Goal: Task Accomplishment & Management: Use online tool/utility

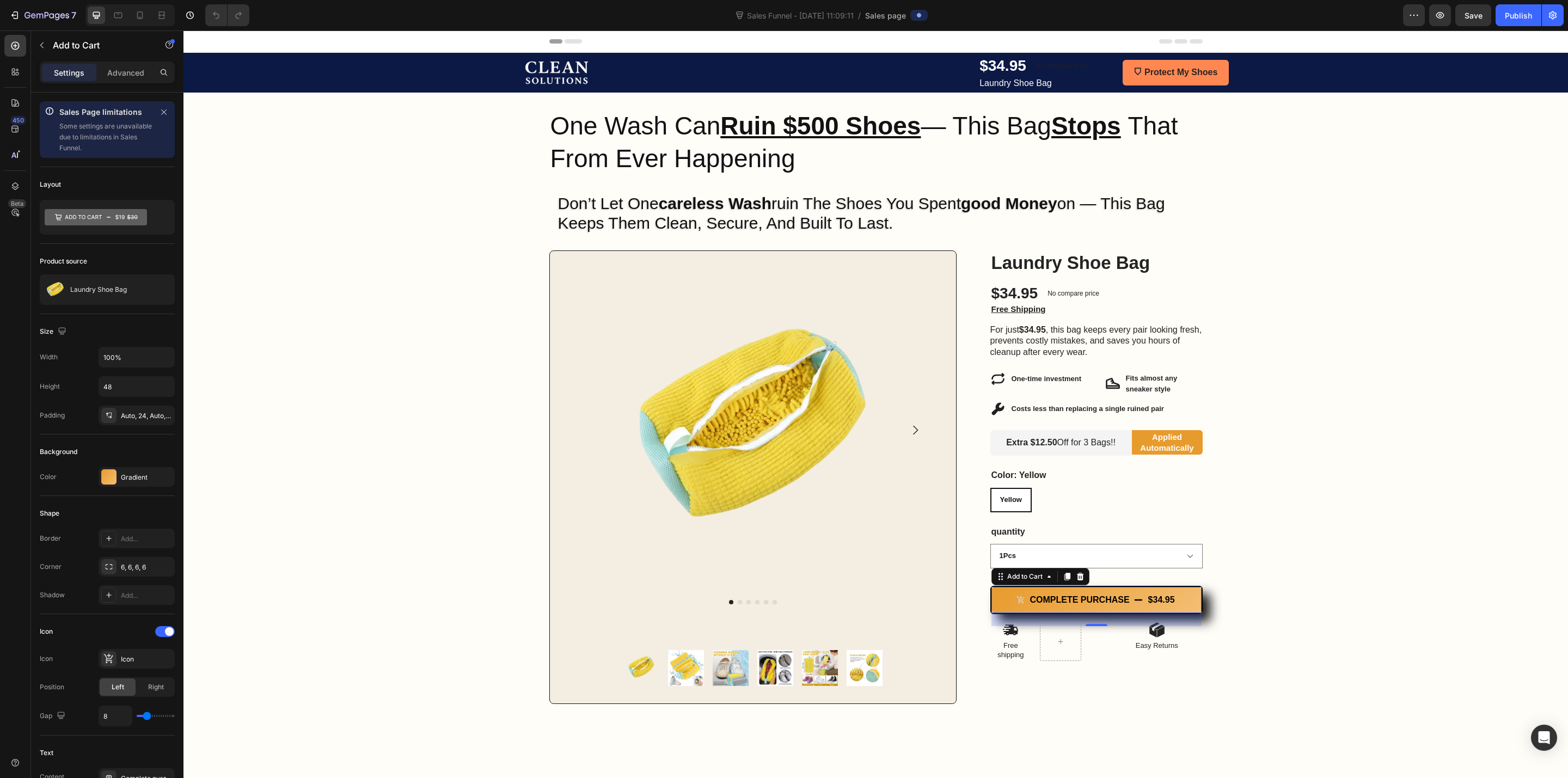
scroll to position [421, 0]
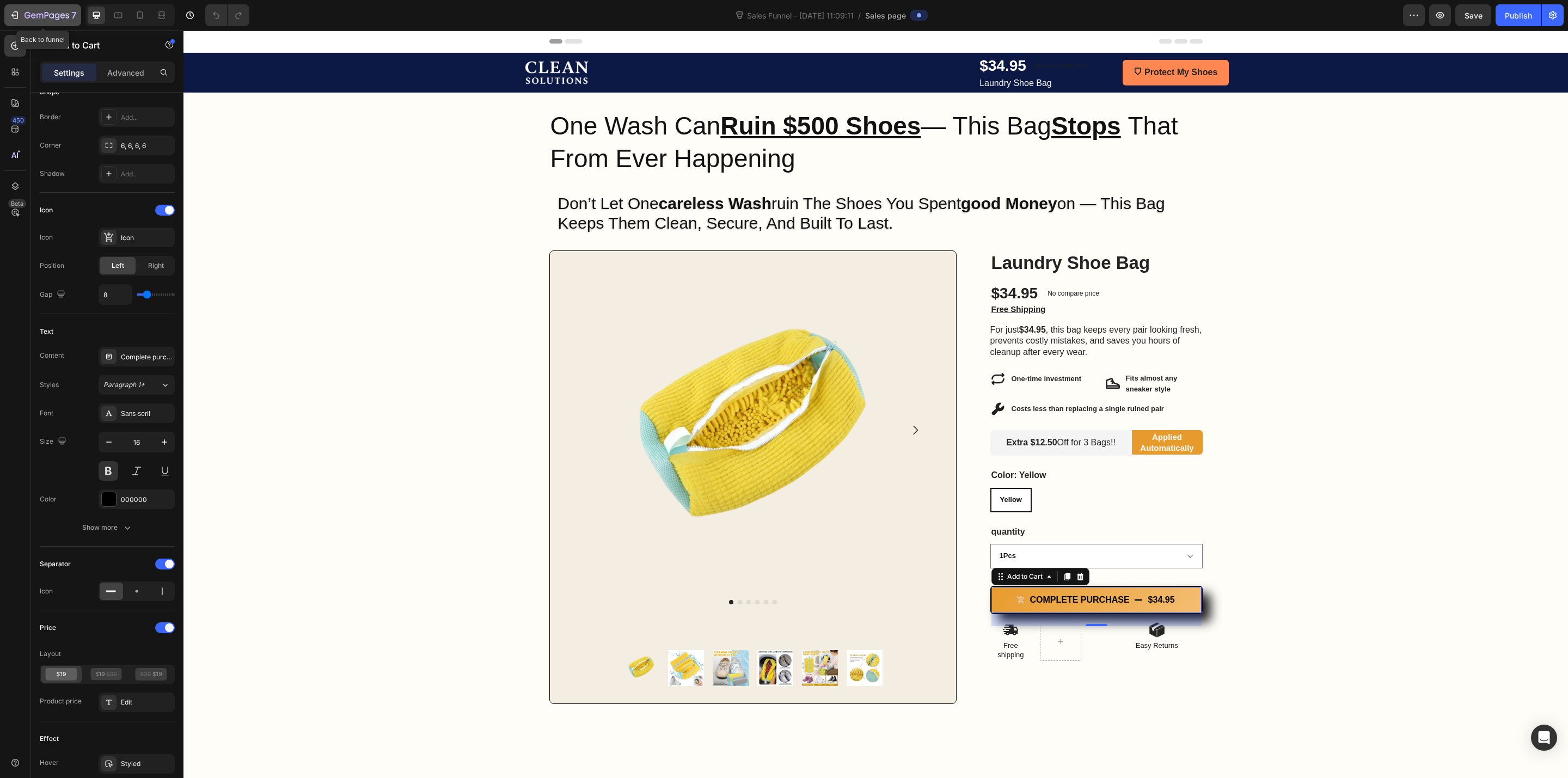
click at [9, 13] on icon "button" at bounding box center [15, 15] width 11 height 11
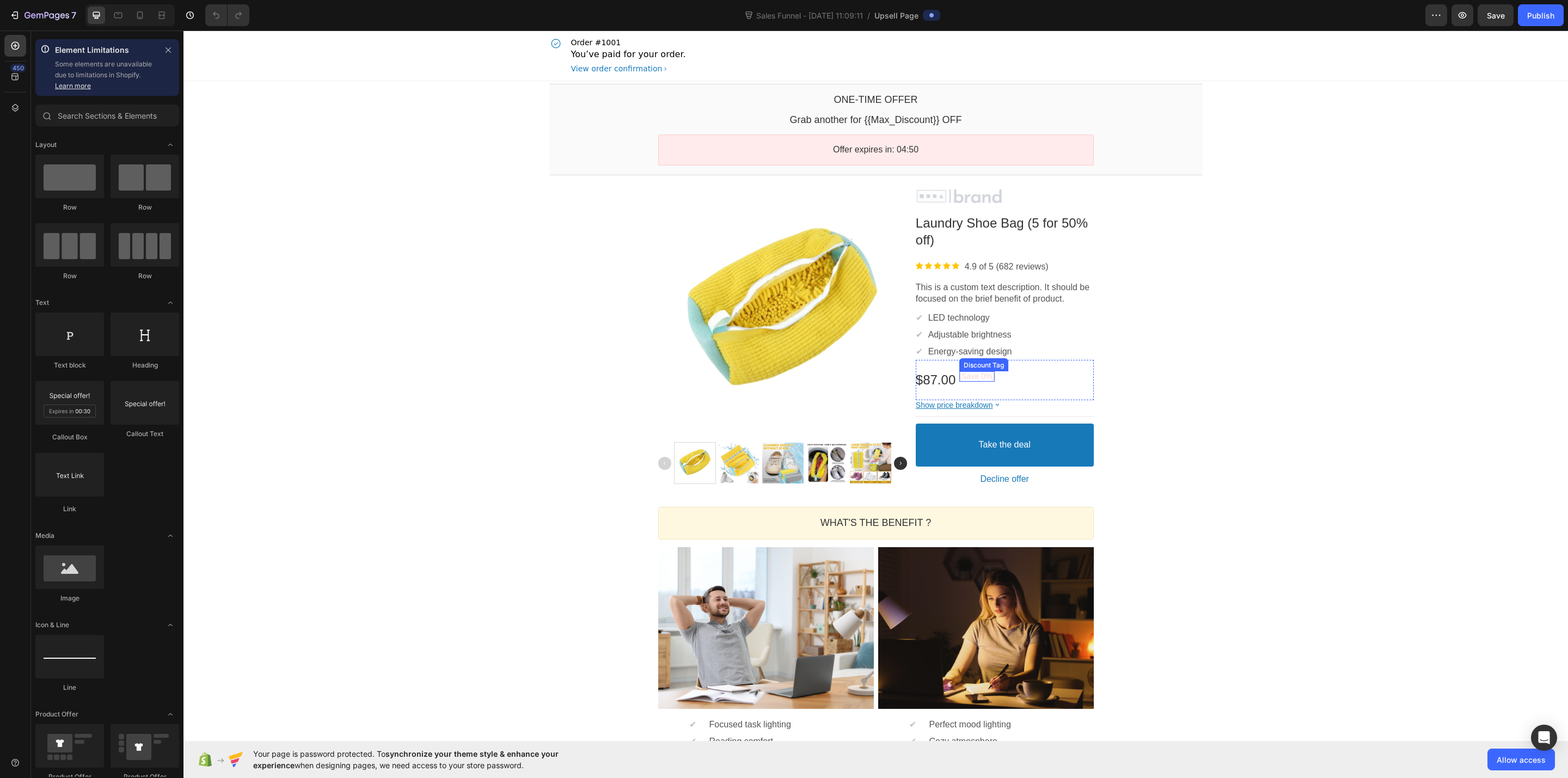
click at [962, 373] on bdo "(Save 0%)" at bounding box center [977, 376] width 35 height 9
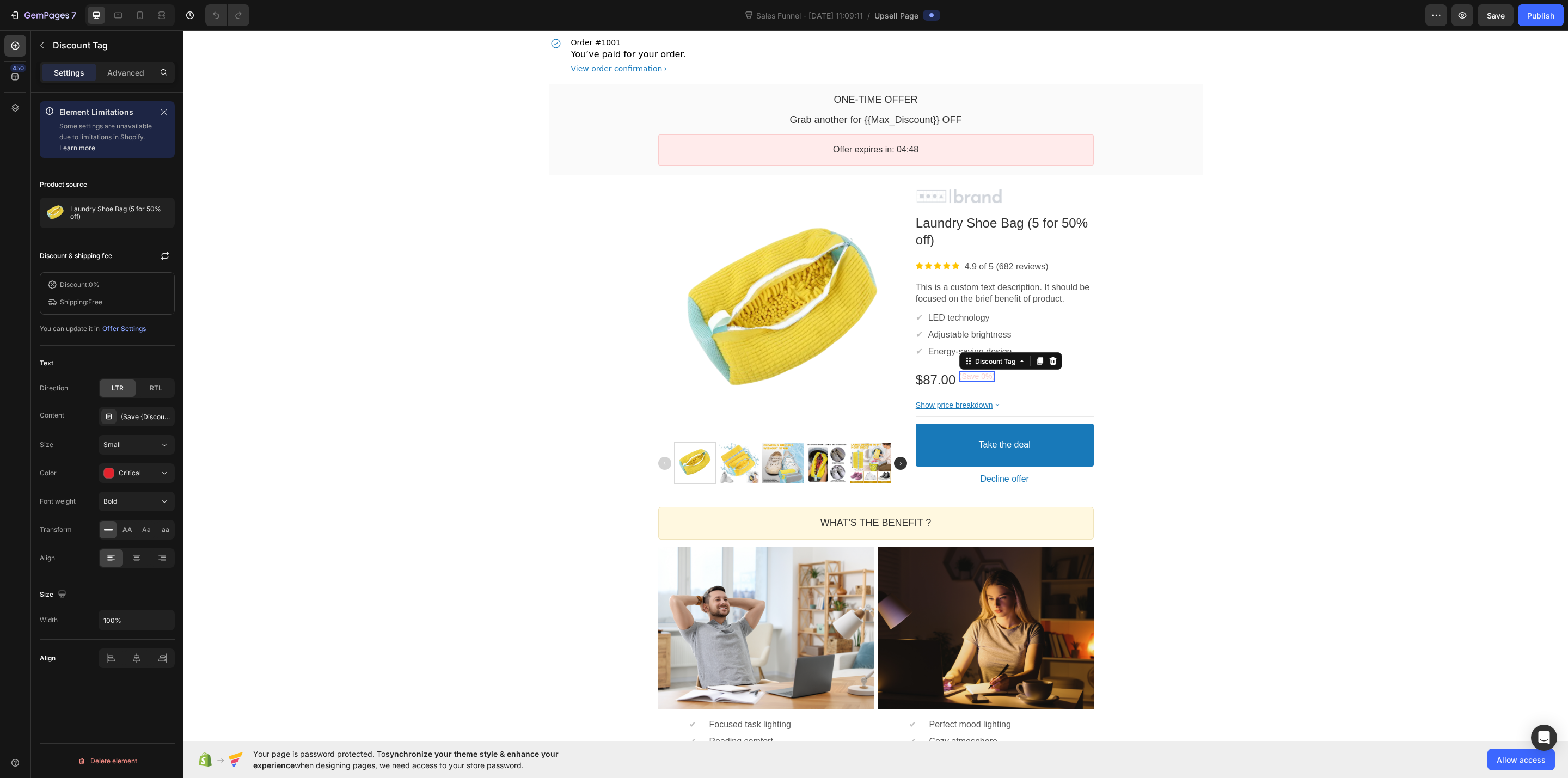
click at [970, 377] on bdo "(Save 0%)" at bounding box center [977, 376] width 35 height 9
click at [973, 377] on bdo "(Save 0%)" at bounding box center [977, 376] width 35 height 9
click at [976, 377] on bdo "(Save 0%)" at bounding box center [977, 376] width 35 height 9
click at [94, 286] on span "0%" at bounding box center [94, 284] width 11 height 8
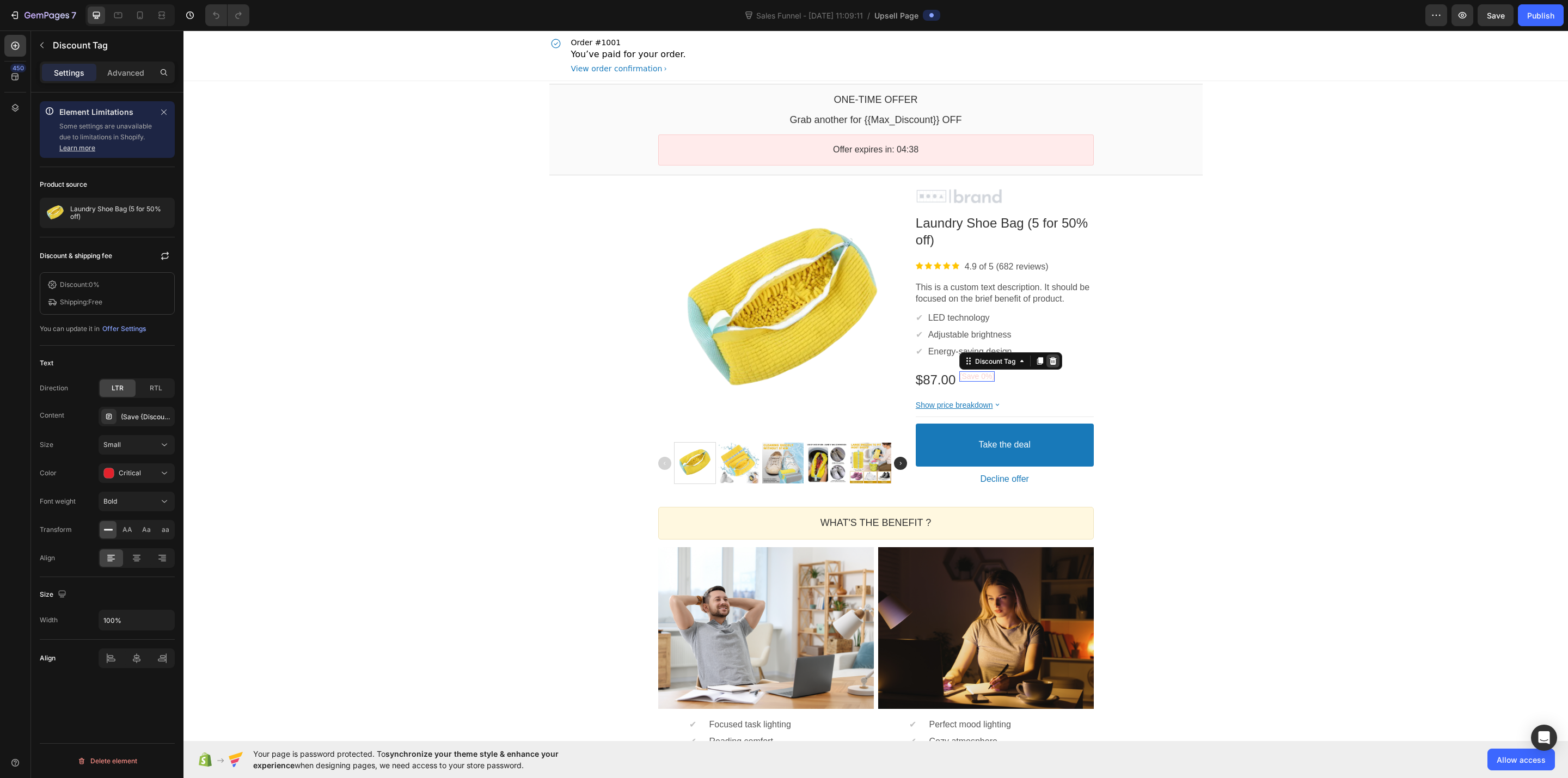
click at [1049, 360] on icon at bounding box center [1053, 361] width 9 height 9
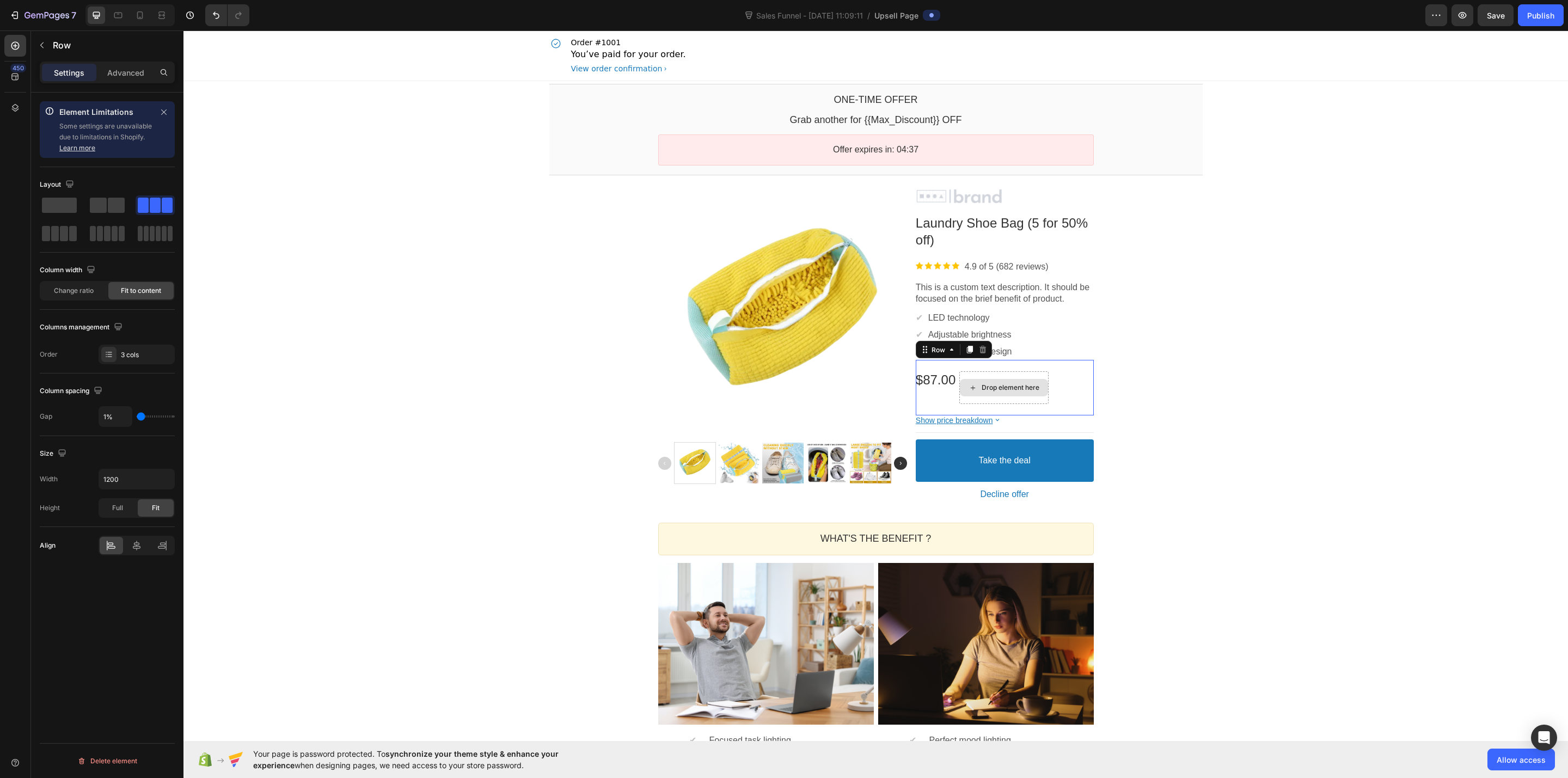
click at [1009, 379] on div "Drop element here" at bounding box center [1004, 388] width 89 height 33
click at [74, 77] on p "Settings" at bounding box center [69, 72] width 30 height 12
click at [15, 69] on div "450" at bounding box center [18, 68] width 16 height 9
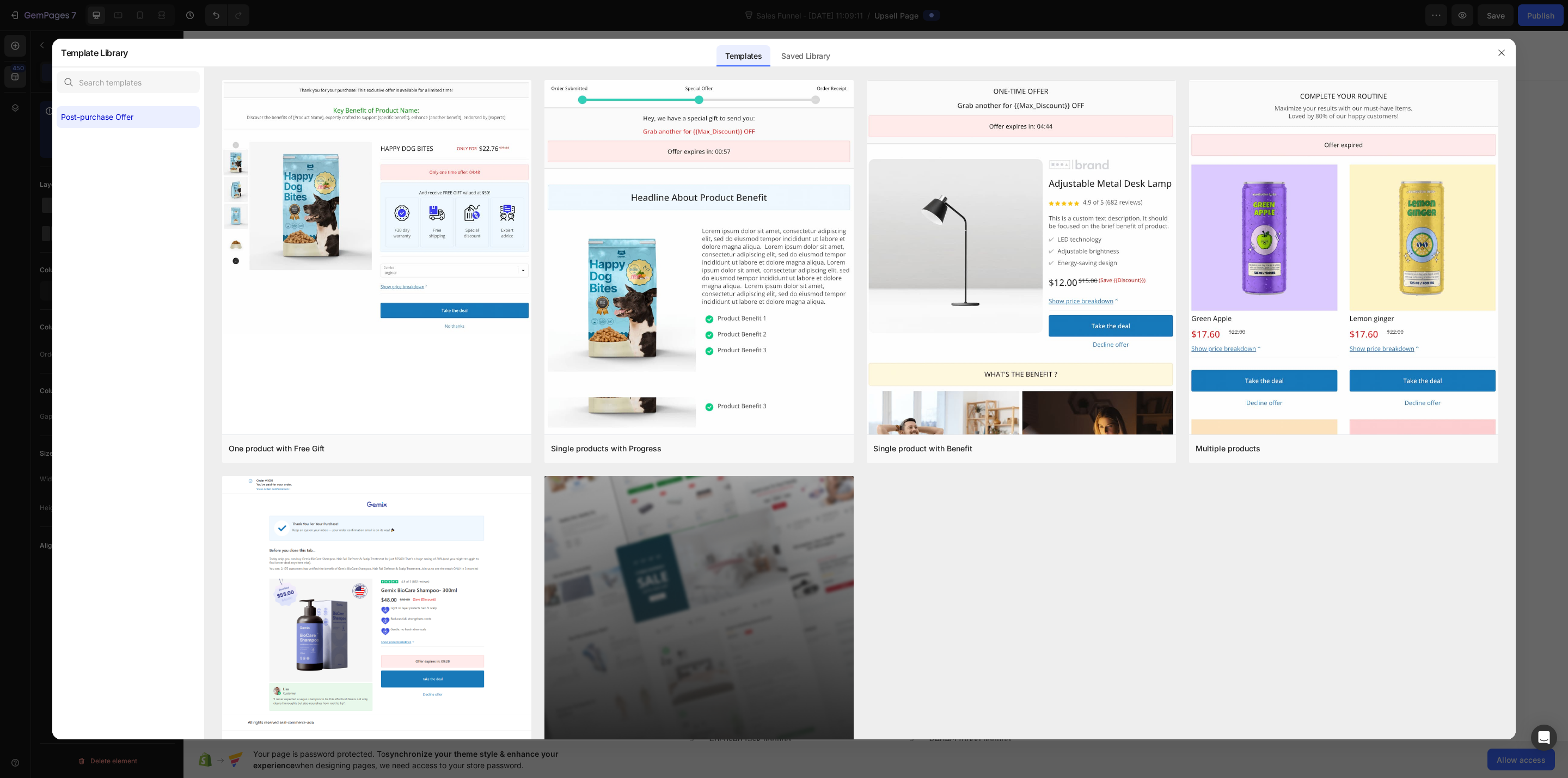
click at [113, 32] on div at bounding box center [784, 389] width 1568 height 778
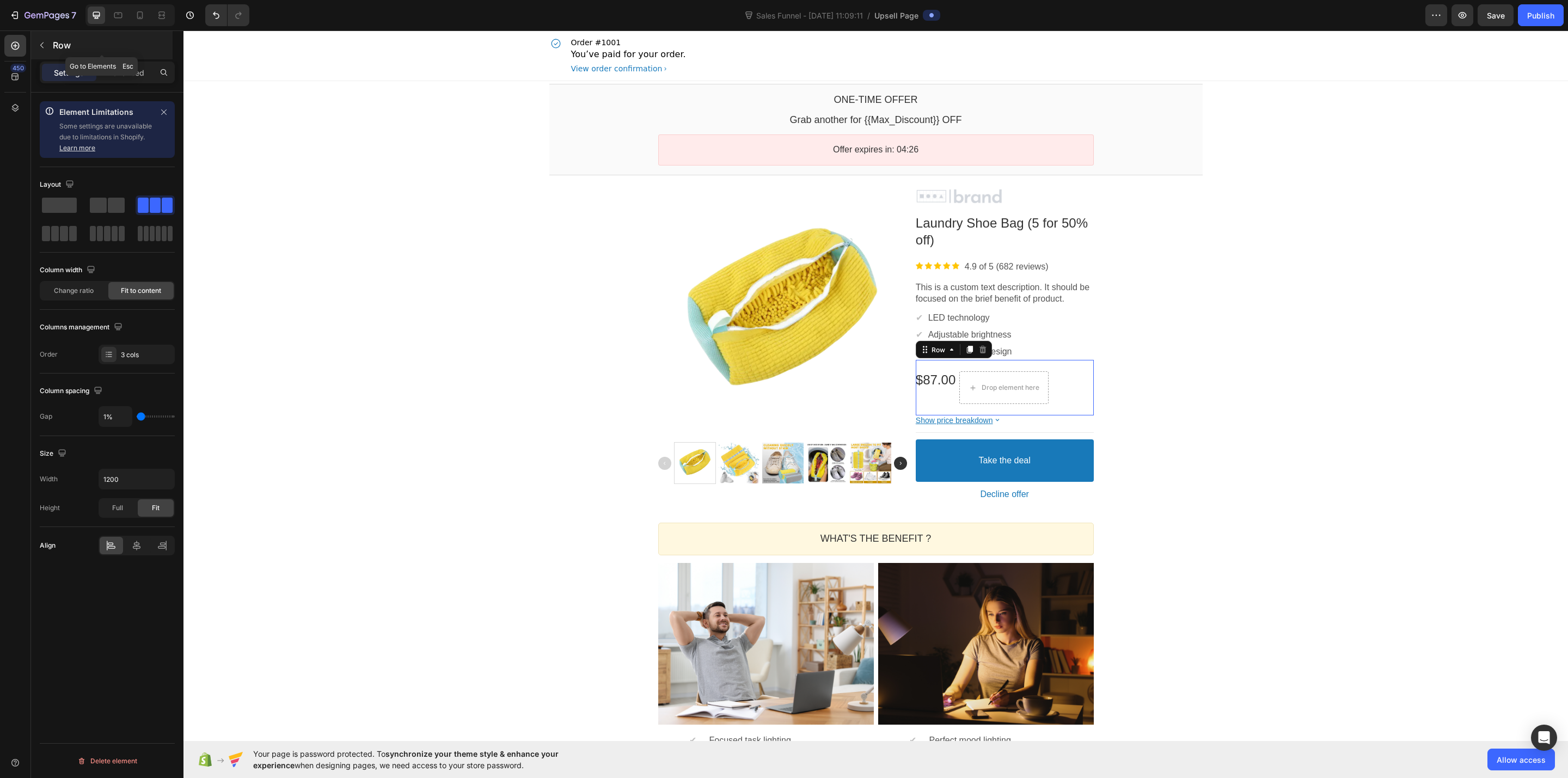
click at [53, 41] on p "Row" at bounding box center [99, 45] width 93 height 13
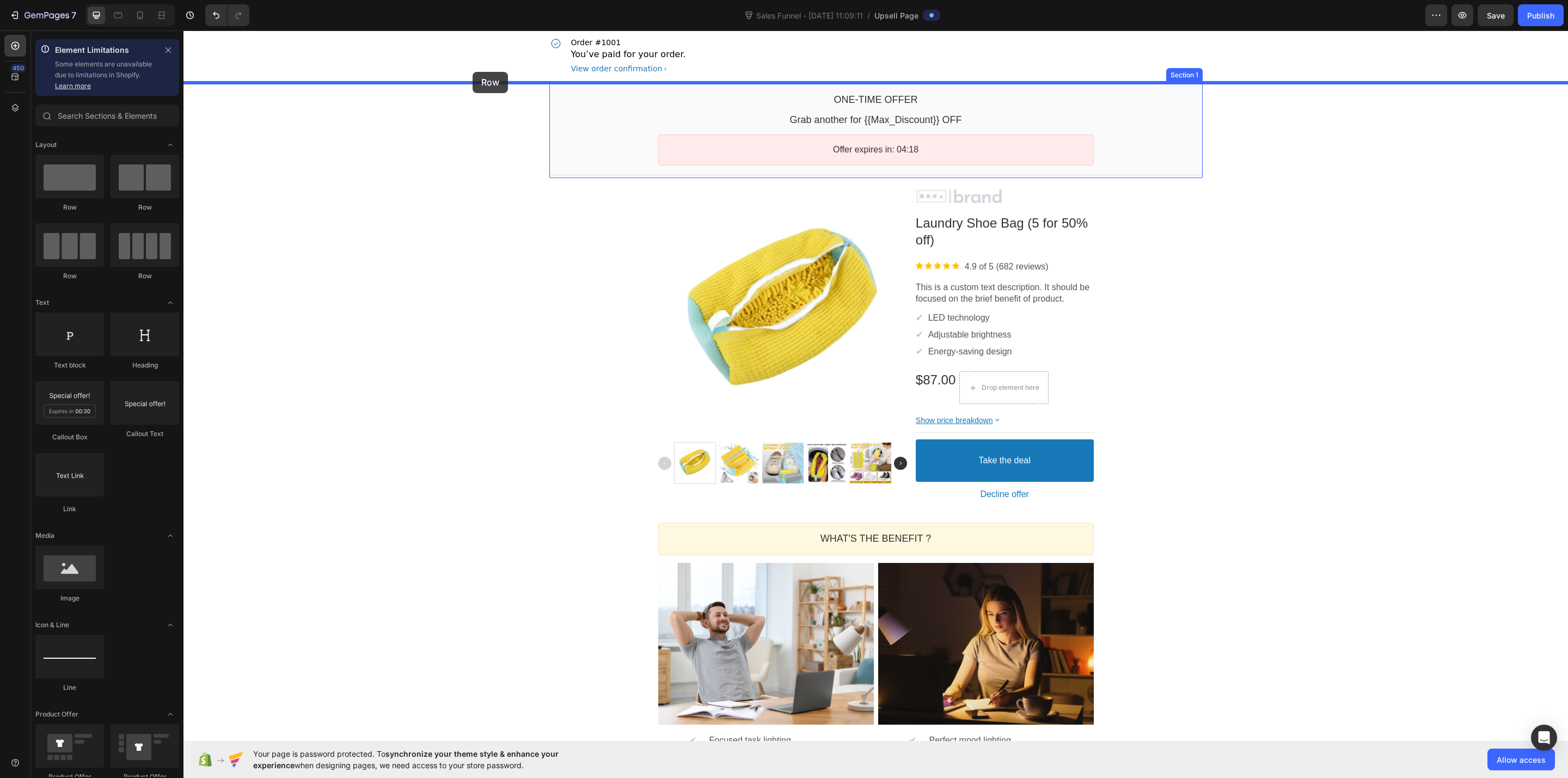
drag, startPoint x: 261, startPoint y: 215, endPoint x: 472, endPoint y: 72, distance: 254.9
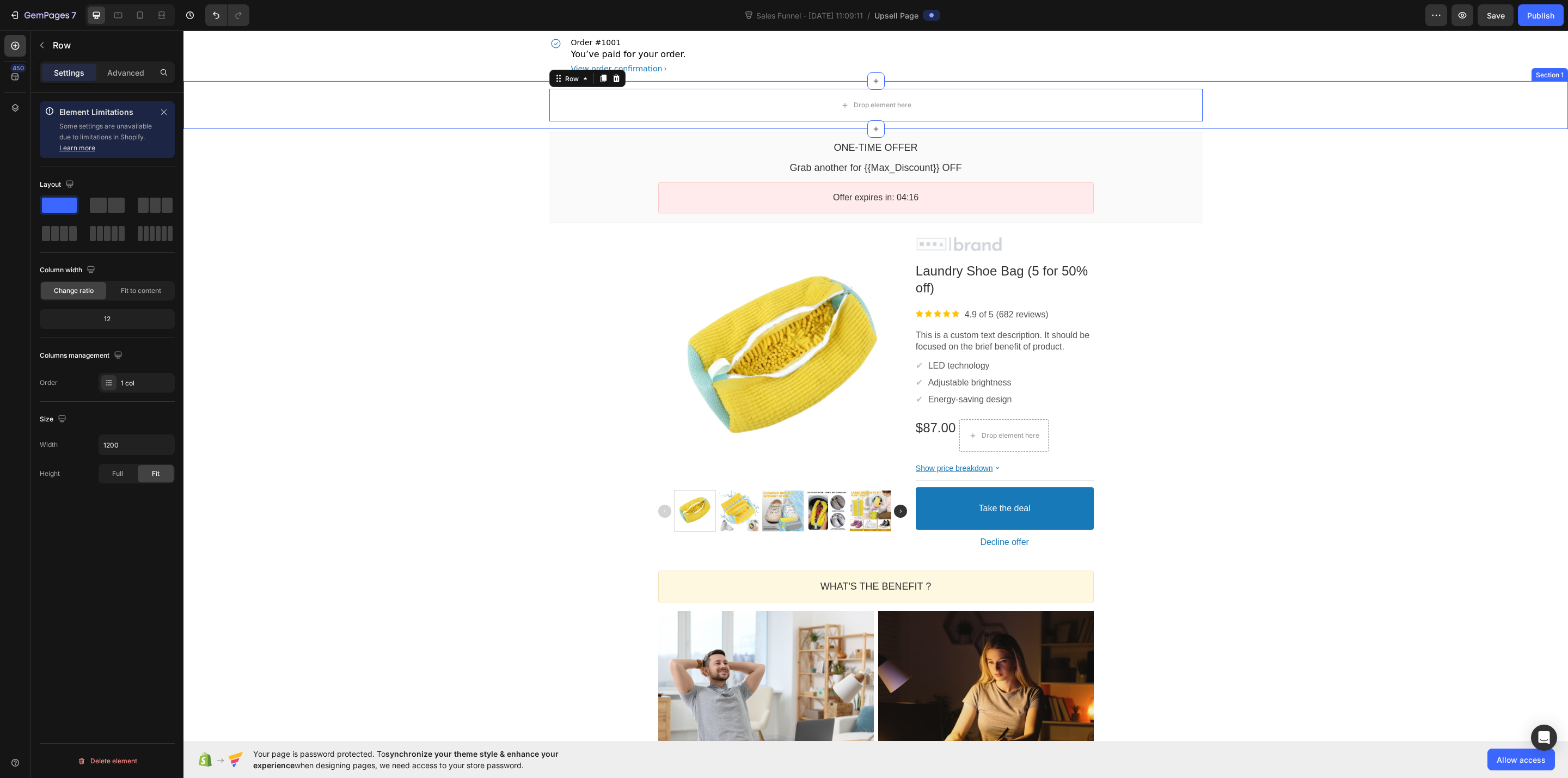
click at [326, 101] on div "Drop element here Row" at bounding box center [875, 105] width 1385 height 33
click at [51, 41] on div "Section" at bounding box center [88, 45] width 113 height 29
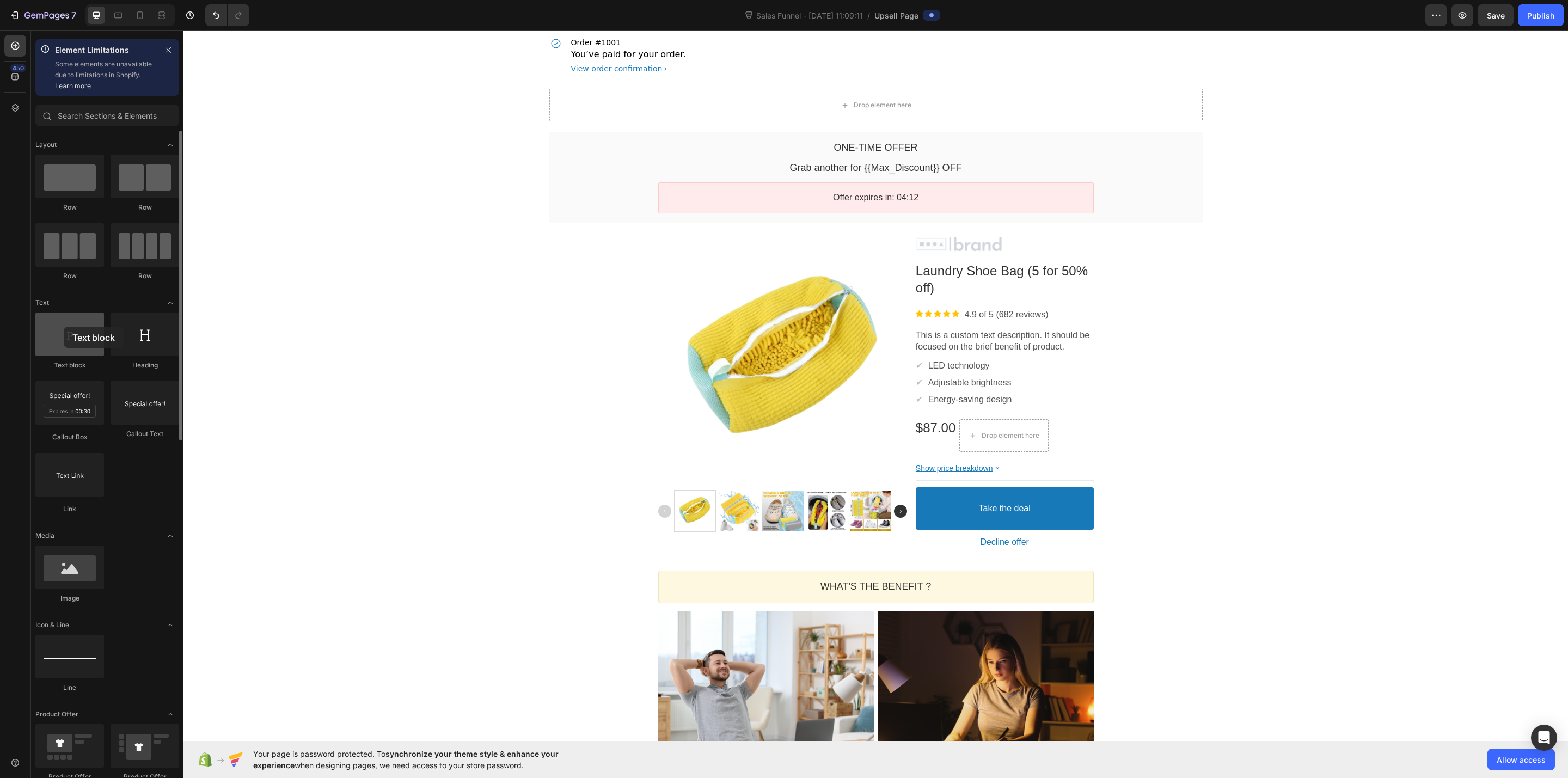
drag, startPoint x: 74, startPoint y: 337, endPoint x: 64, endPoint y: 327, distance: 14.1
click at [64, 327] on div at bounding box center [69, 334] width 69 height 44
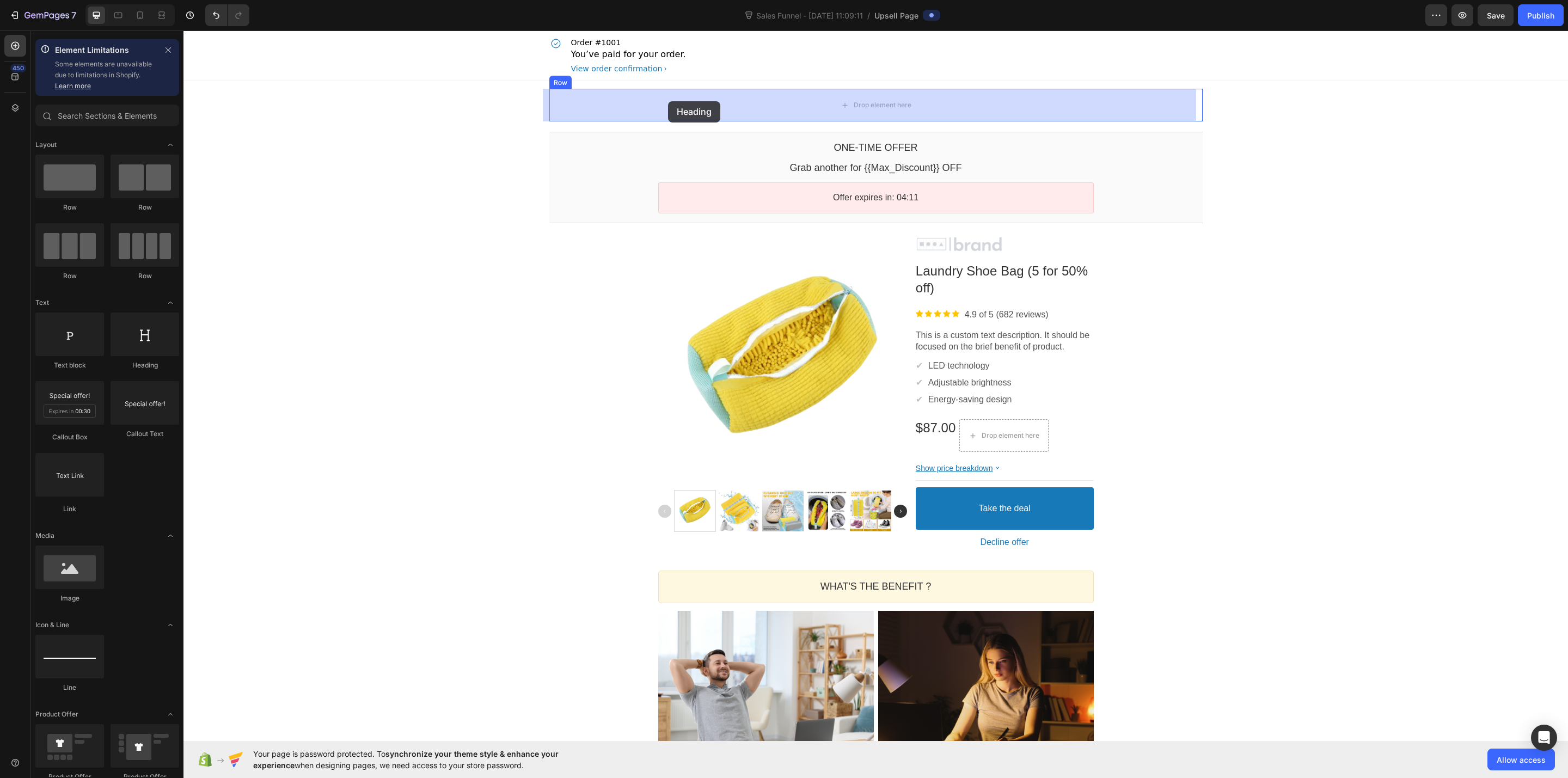
drag, startPoint x: 331, startPoint y: 374, endPoint x: 660, endPoint y: 105, distance: 425.0
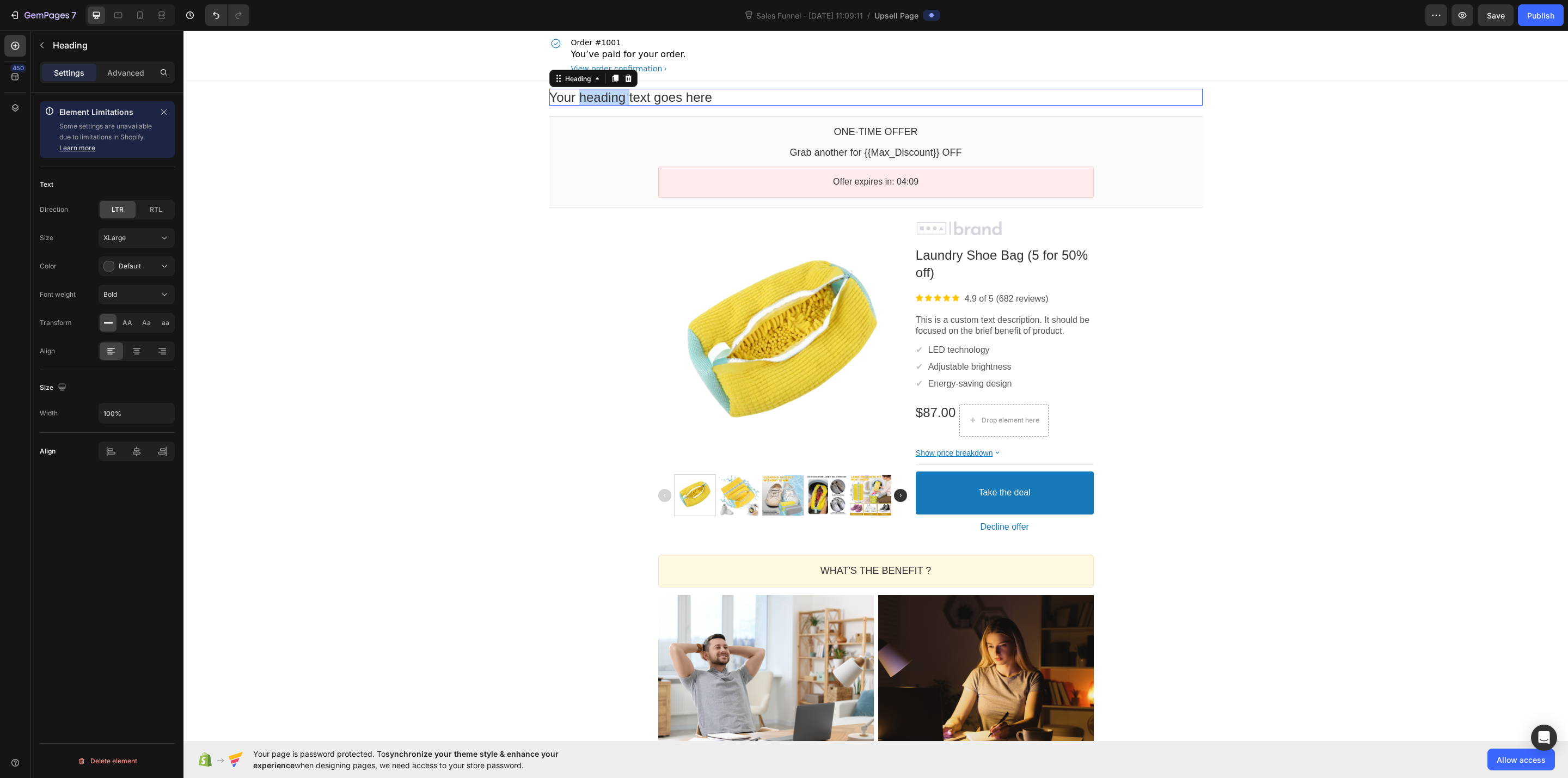
click at [612, 94] on p "Your heading text goes here" at bounding box center [875, 97] width 653 height 17
click at [583, 97] on p "One TIme Offer" at bounding box center [875, 97] width 653 height 17
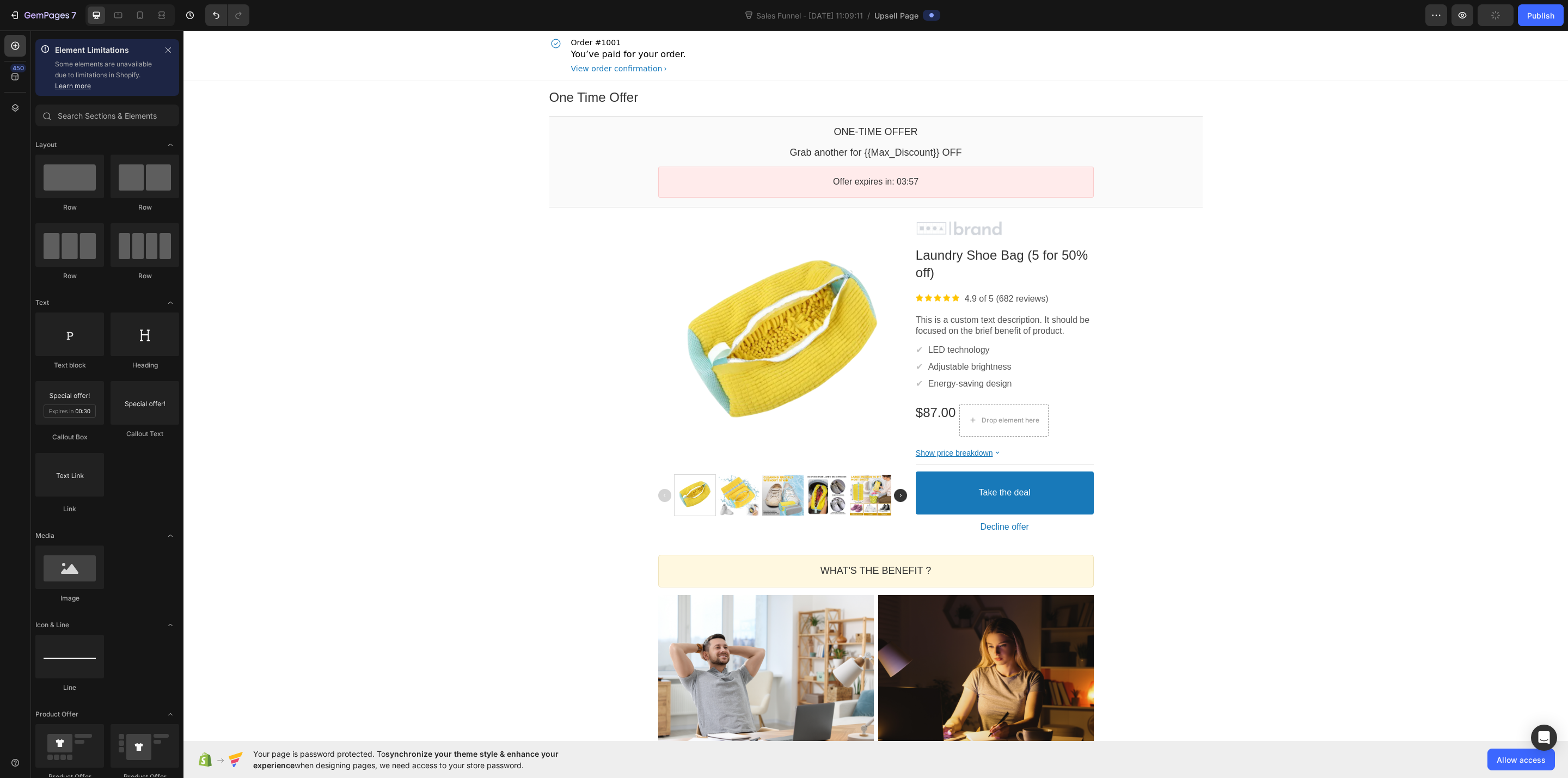
click at [526, 175] on div "One Time Offer Heading Row Section 1 One-time Offer Callout Text Grab another f…" at bounding box center [875, 601] width 1385 height 1041
click at [679, 94] on p "One Time Offer" at bounding box center [875, 97] width 653 height 17
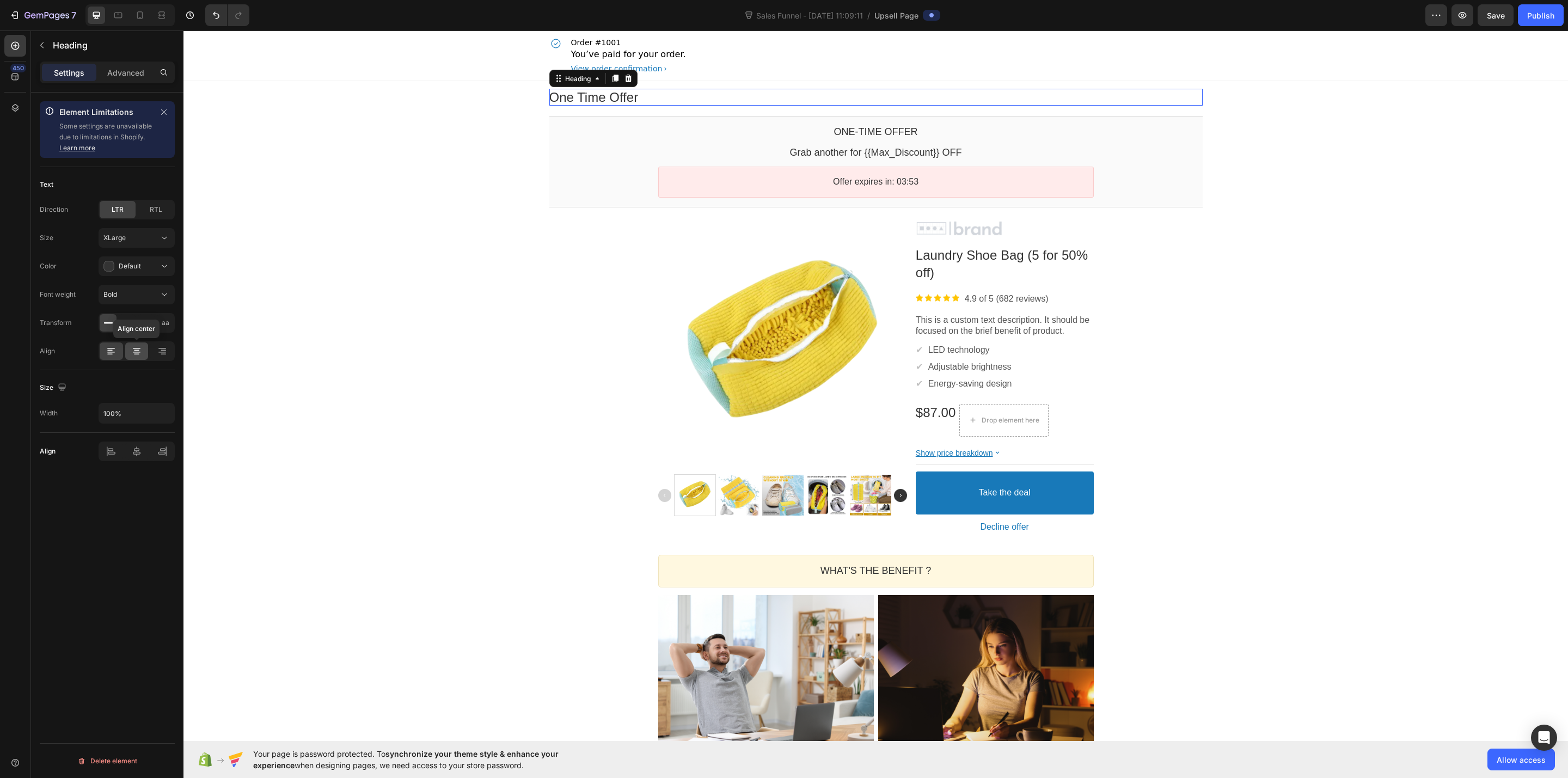
click at [131, 351] on icon at bounding box center [137, 351] width 11 height 11
click at [141, 237] on div "XLarge" at bounding box center [131, 238] width 55 height 10
click at [848, 96] on p "One Time Offer" at bounding box center [875, 97] width 653 height 17
click at [868, 70] on span "Text size: XLarge (24px)" at bounding box center [830, 71] width 77 height 12
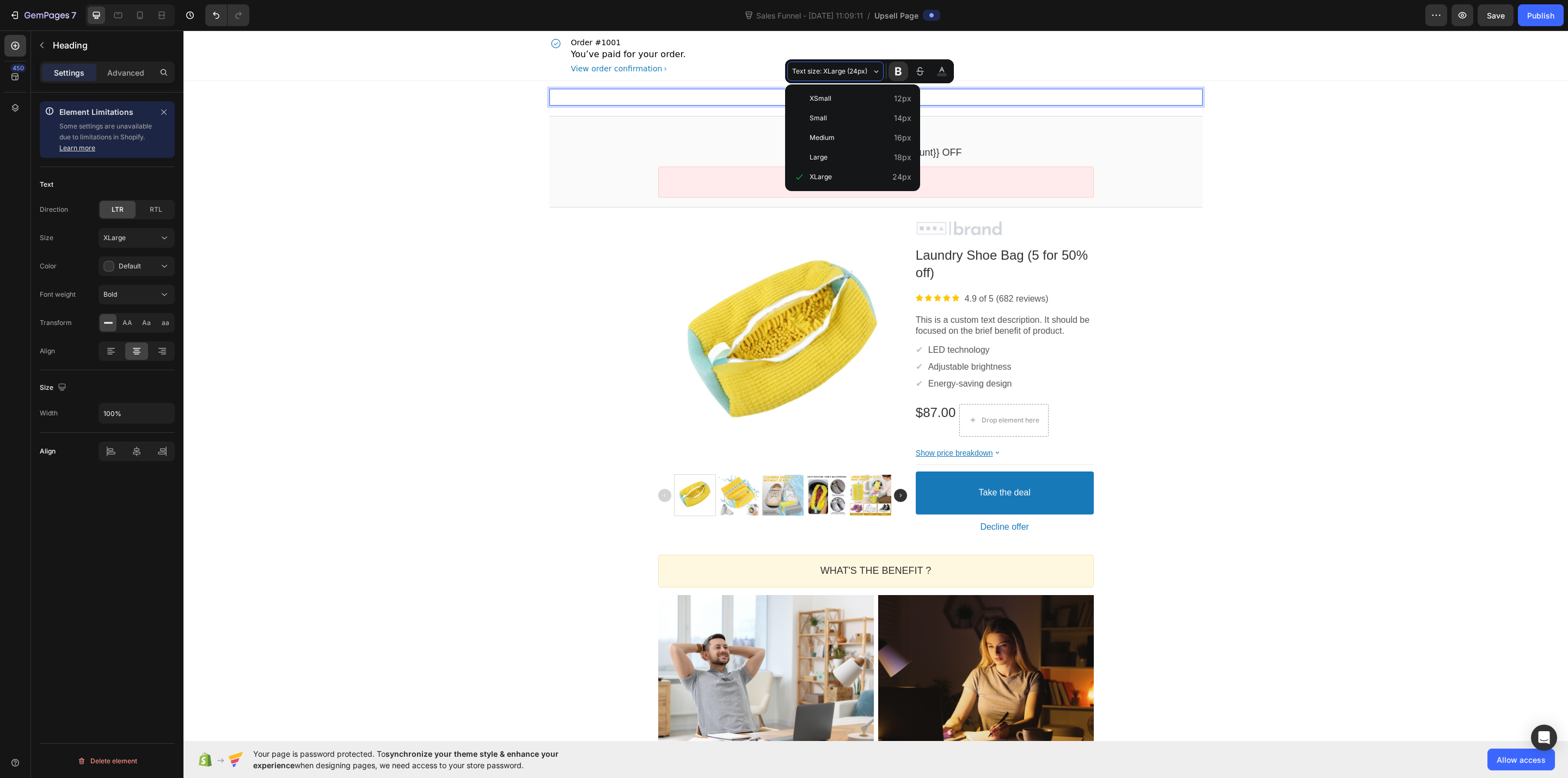
click at [881, 68] on button "Text size: XLarge (24px)" at bounding box center [835, 71] width 96 height 19
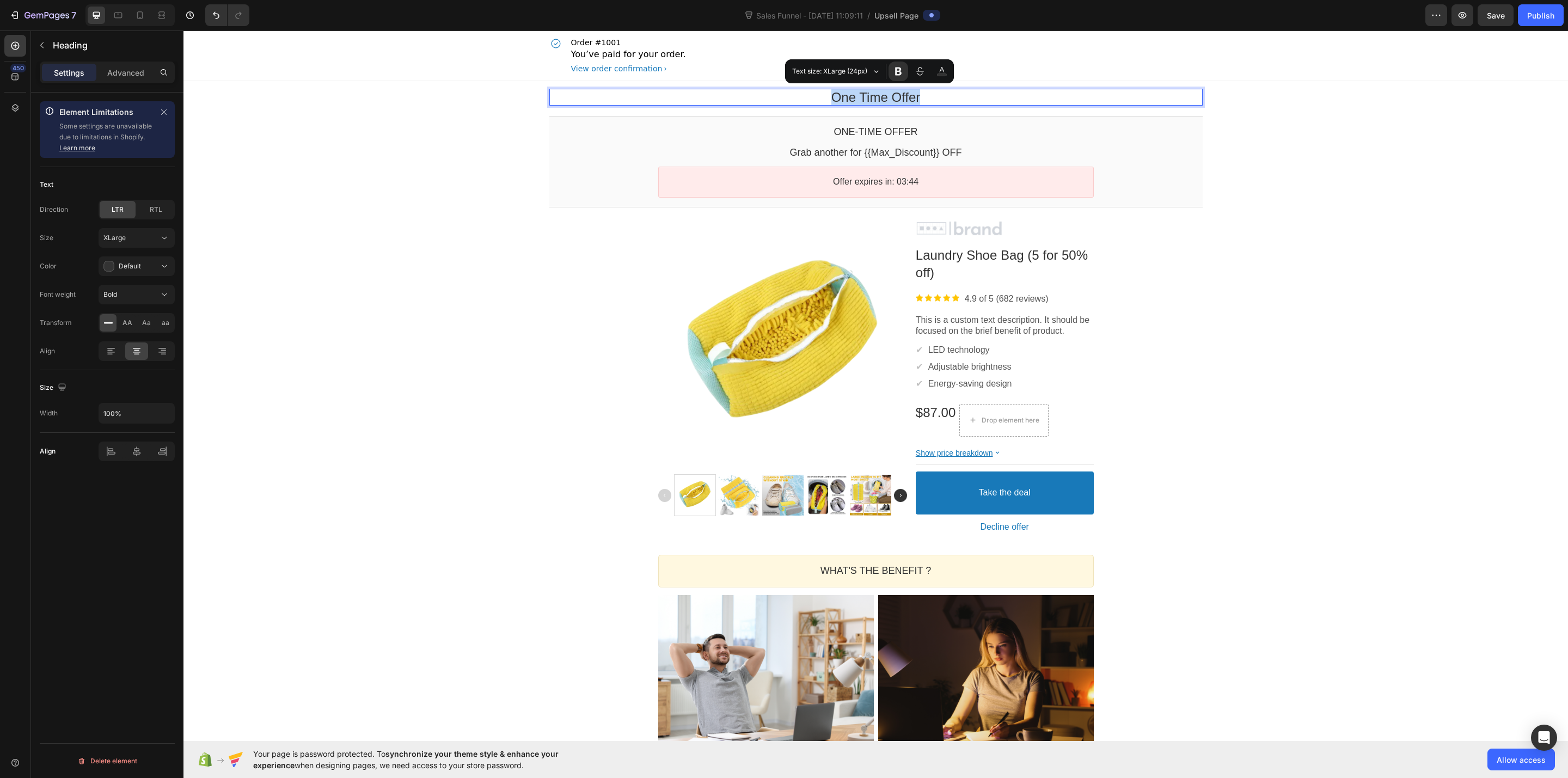
click at [451, 202] on div "One Time Offer Heading Row Section 1 One-time Offer Callout Text Grab another f…" at bounding box center [875, 601] width 1385 height 1041
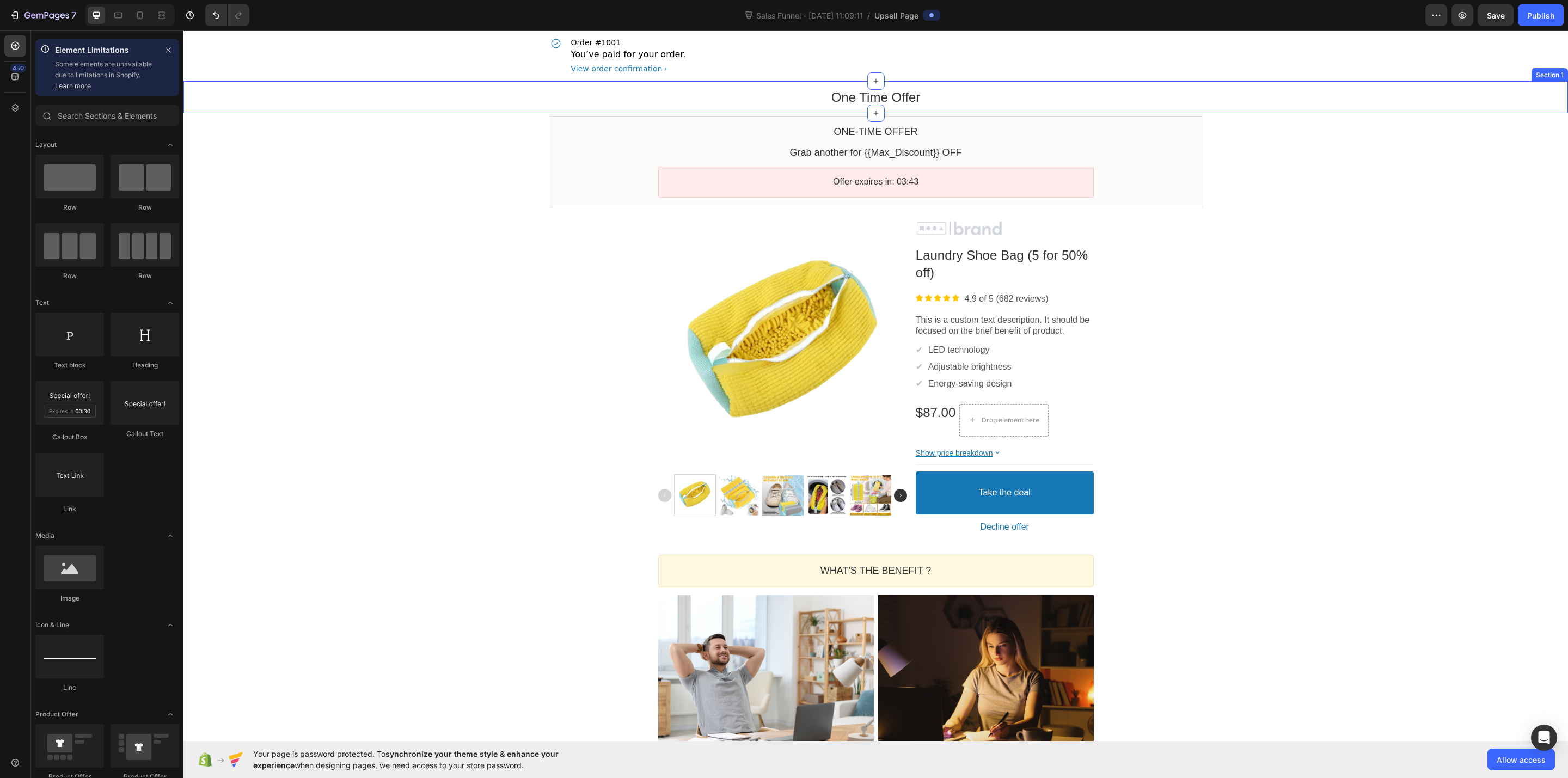
click at [476, 90] on div "One Time Offer Heading Row" at bounding box center [875, 97] width 1385 height 17
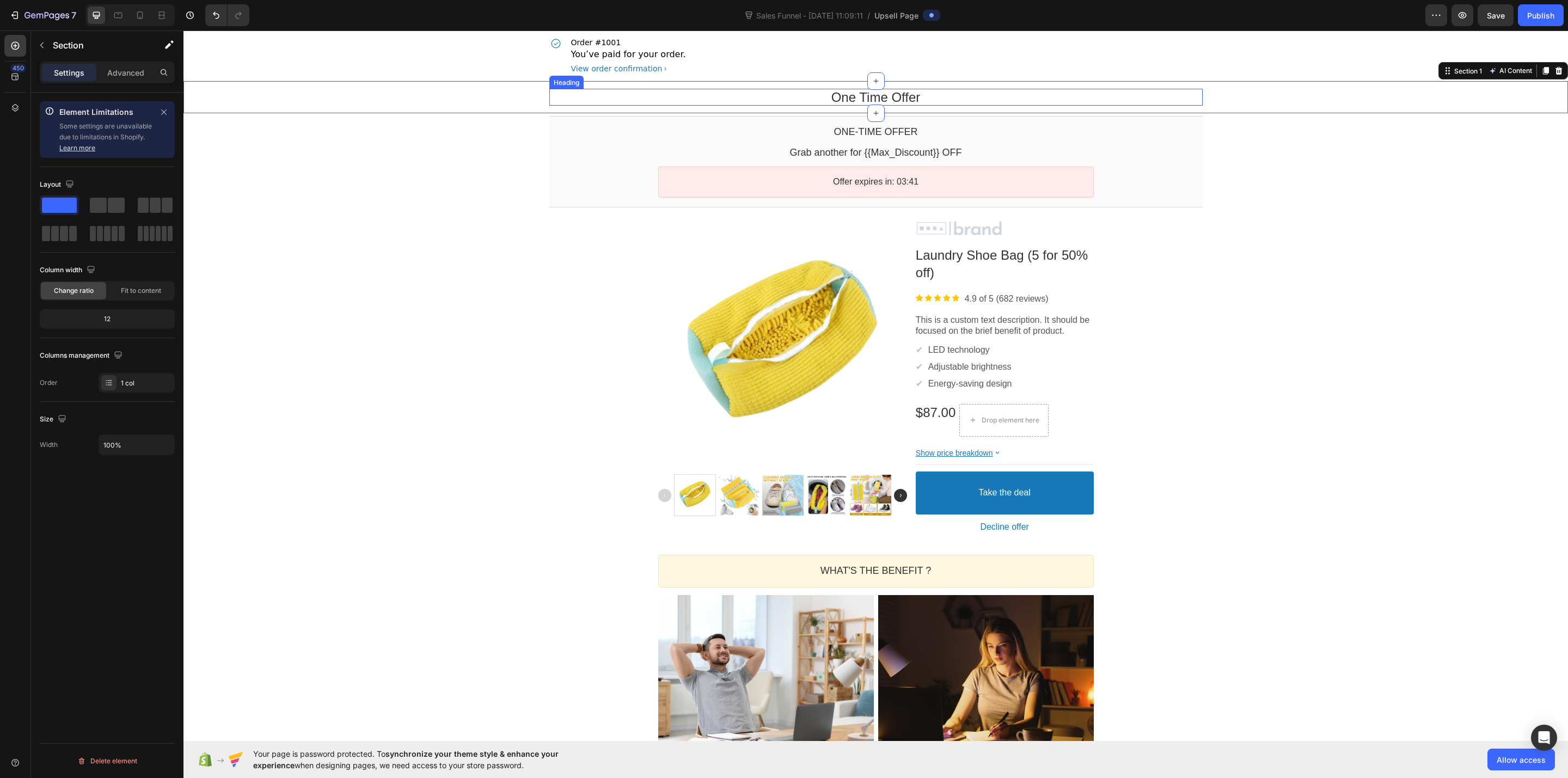
click at [838, 98] on p "One Time Offer" at bounding box center [875, 97] width 653 height 17
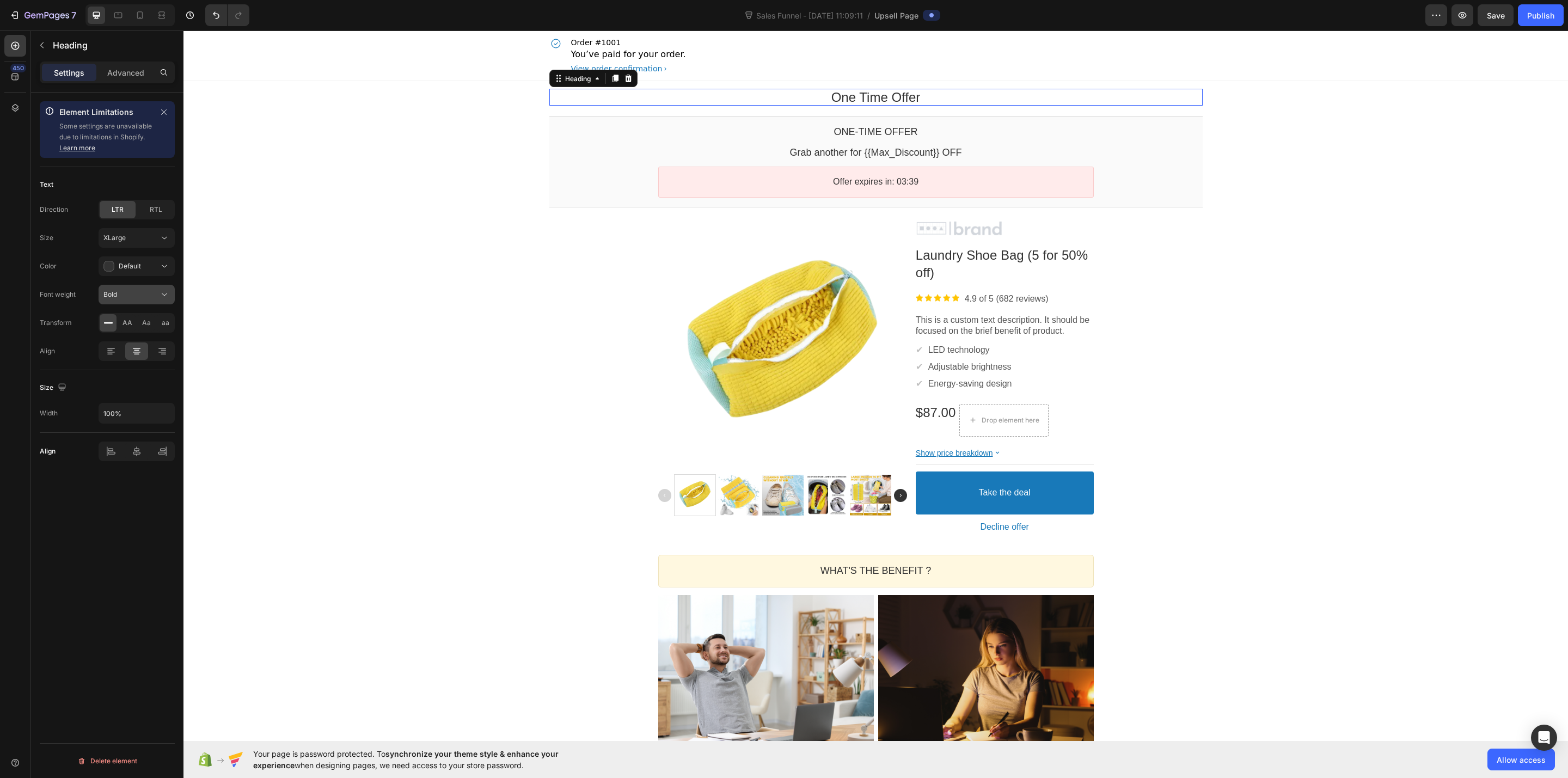
click at [129, 296] on div "Bold" at bounding box center [131, 295] width 55 height 10
click at [54, 296] on div "Font weight" at bounding box center [57, 295] width 36 height 10
click at [133, 266] on span "Default" at bounding box center [130, 265] width 23 height 8
click at [141, 374] on div "Size Width 100%" at bounding box center [107, 401] width 135 height 63
click at [144, 267] on div "Default" at bounding box center [131, 266] width 55 height 11
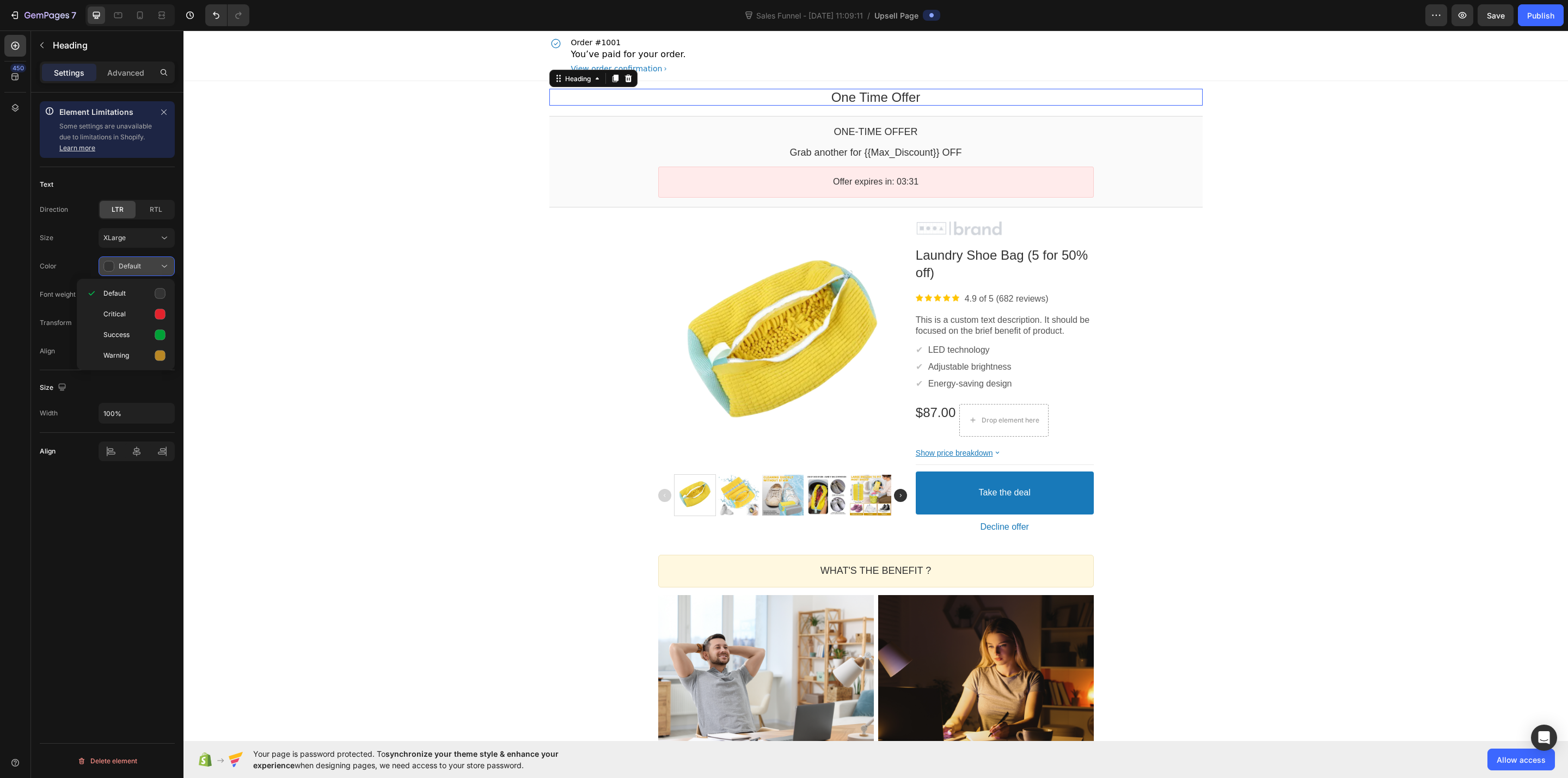
click at [142, 260] on button "Default" at bounding box center [136, 266] width 76 height 19
click at [155, 212] on span "RTL" at bounding box center [156, 209] width 13 height 10
click at [130, 212] on div "LTR" at bounding box center [117, 209] width 36 height 18
click at [126, 268] on span "Default" at bounding box center [130, 265] width 23 height 8
click at [136, 286] on div "Default" at bounding box center [125, 293] width 89 height 21
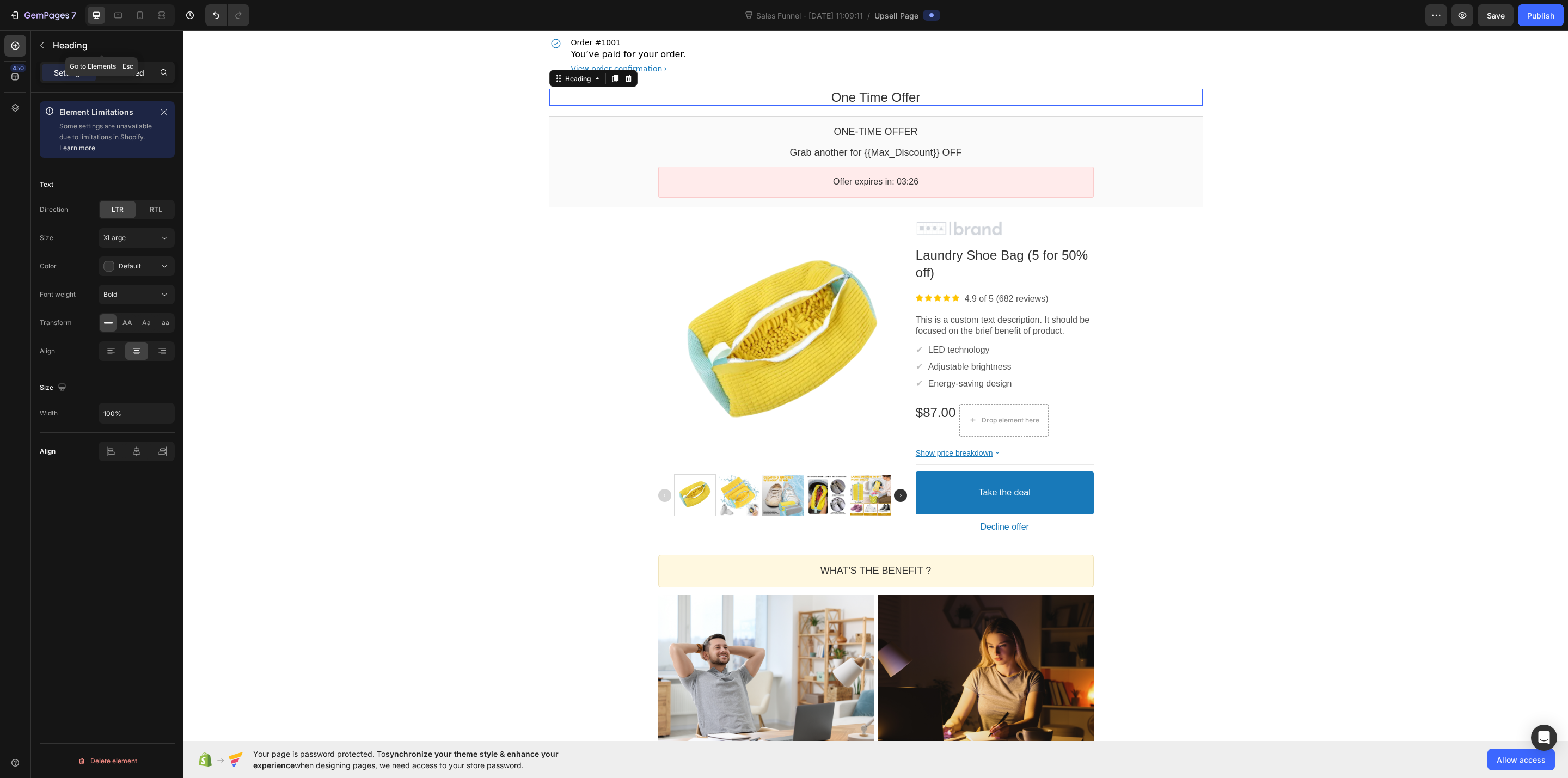
click at [135, 77] on p "Advanced" at bounding box center [125, 72] width 37 height 12
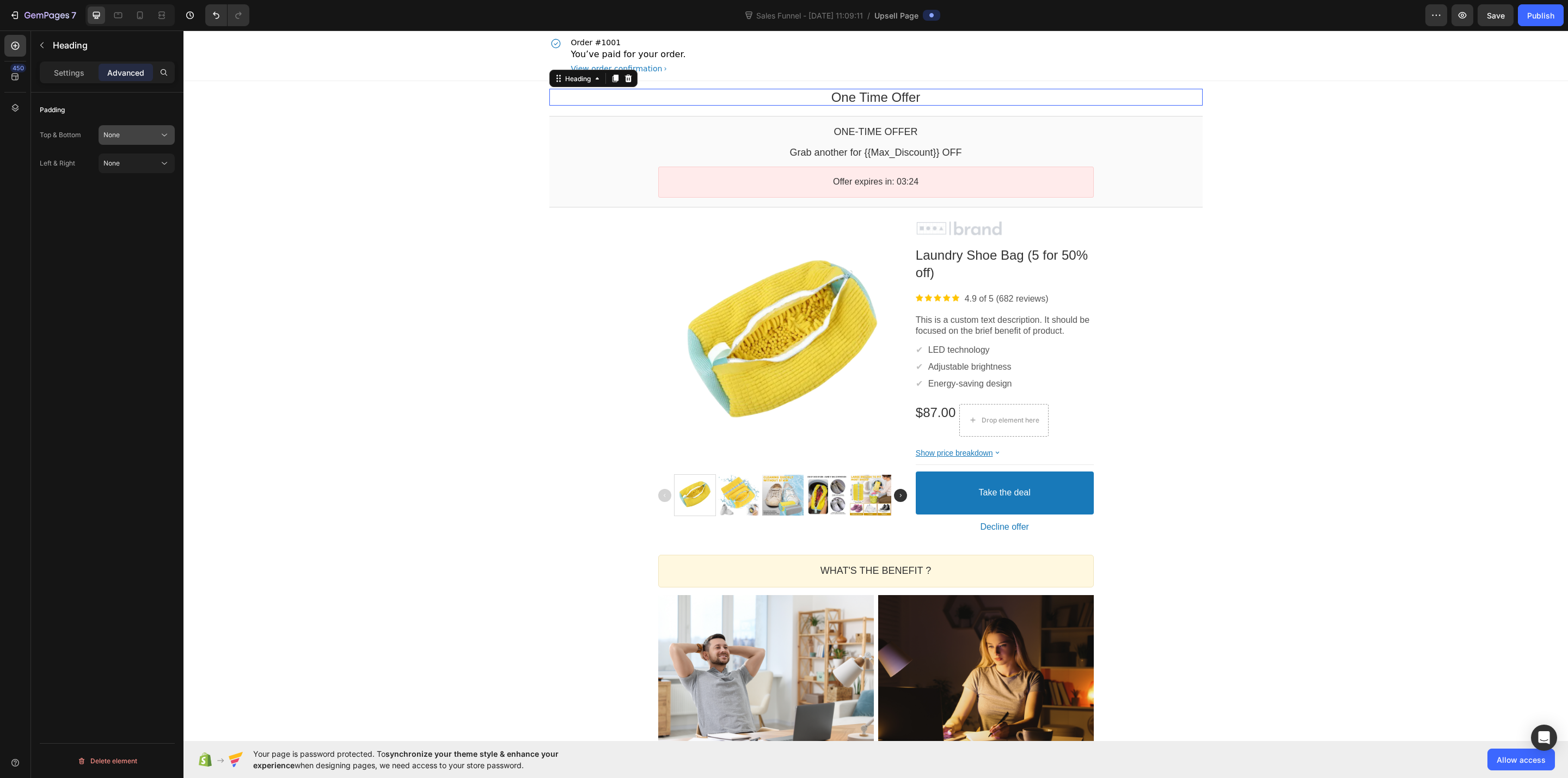
click at [110, 129] on button "None" at bounding box center [136, 135] width 76 height 19
click at [82, 75] on p "Settings" at bounding box center [69, 72] width 30 height 12
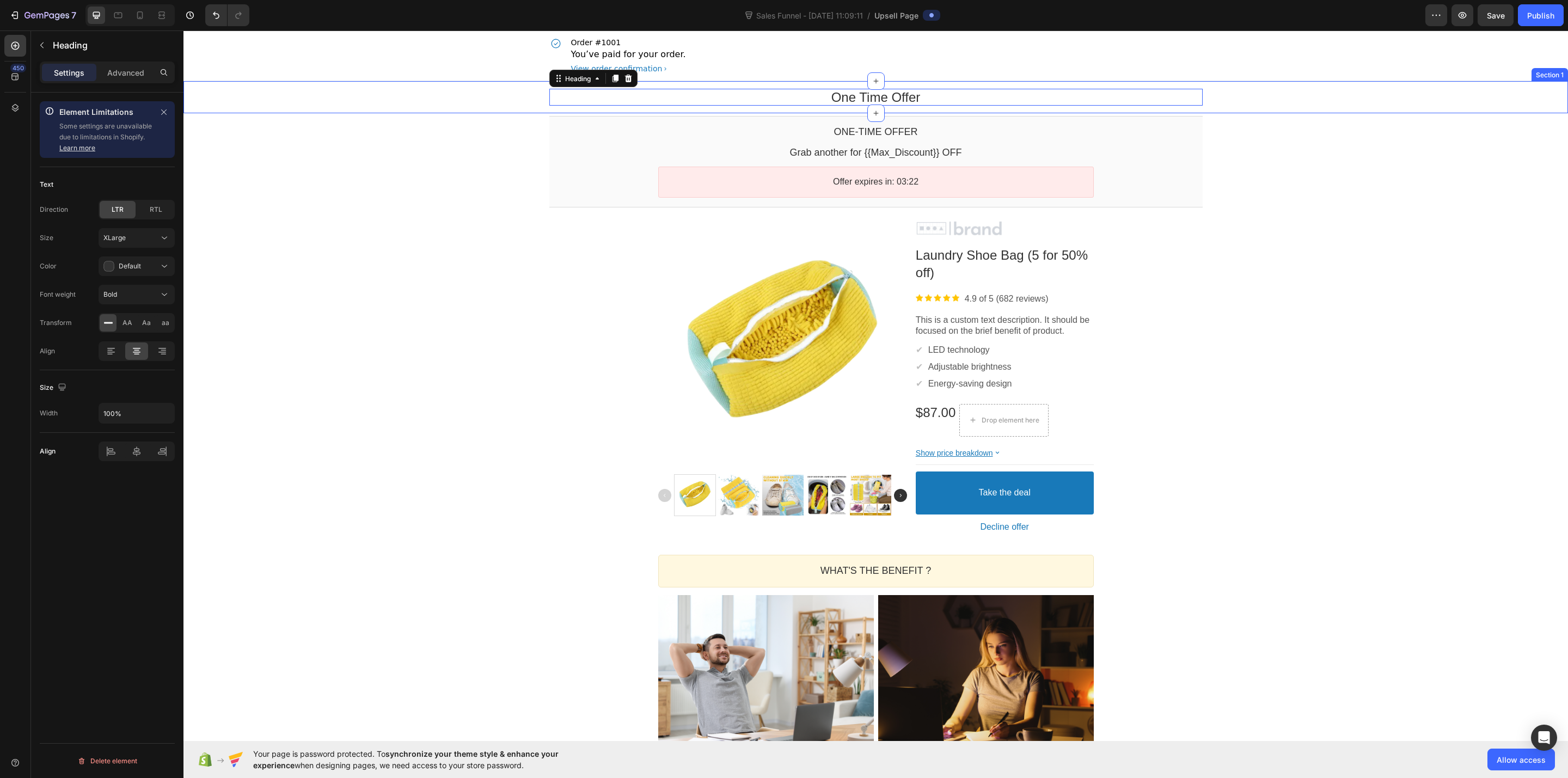
click at [268, 94] on div "One Time Offer Heading Row" at bounding box center [875, 97] width 1385 height 17
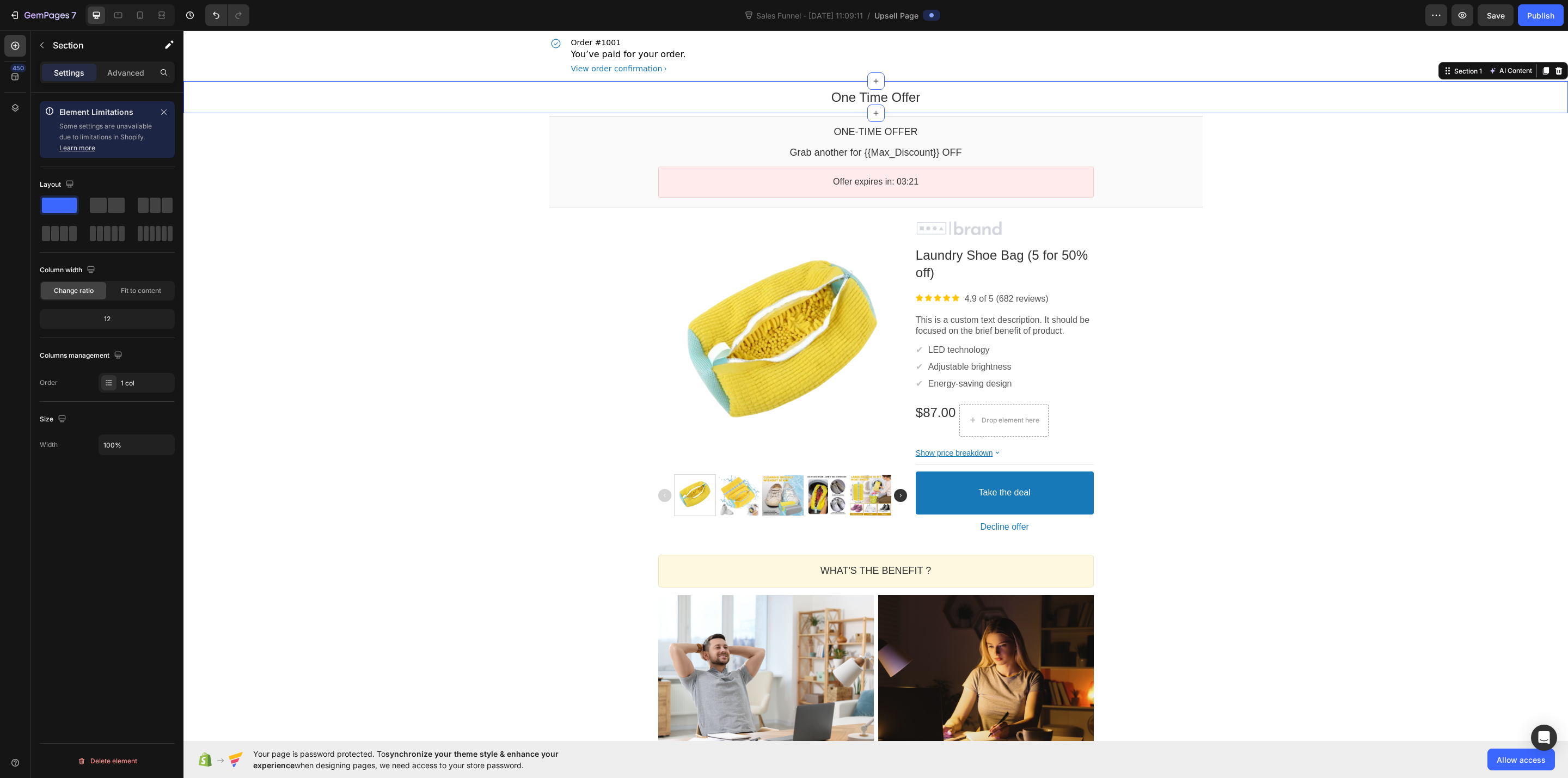
click at [270, 93] on div "One Time Offer Heading Row" at bounding box center [875, 97] width 1385 height 17
click at [312, 90] on div "One Time Offer Heading Row" at bounding box center [875, 97] width 1385 height 17
click at [132, 65] on div "Advanced" at bounding box center [125, 72] width 54 height 18
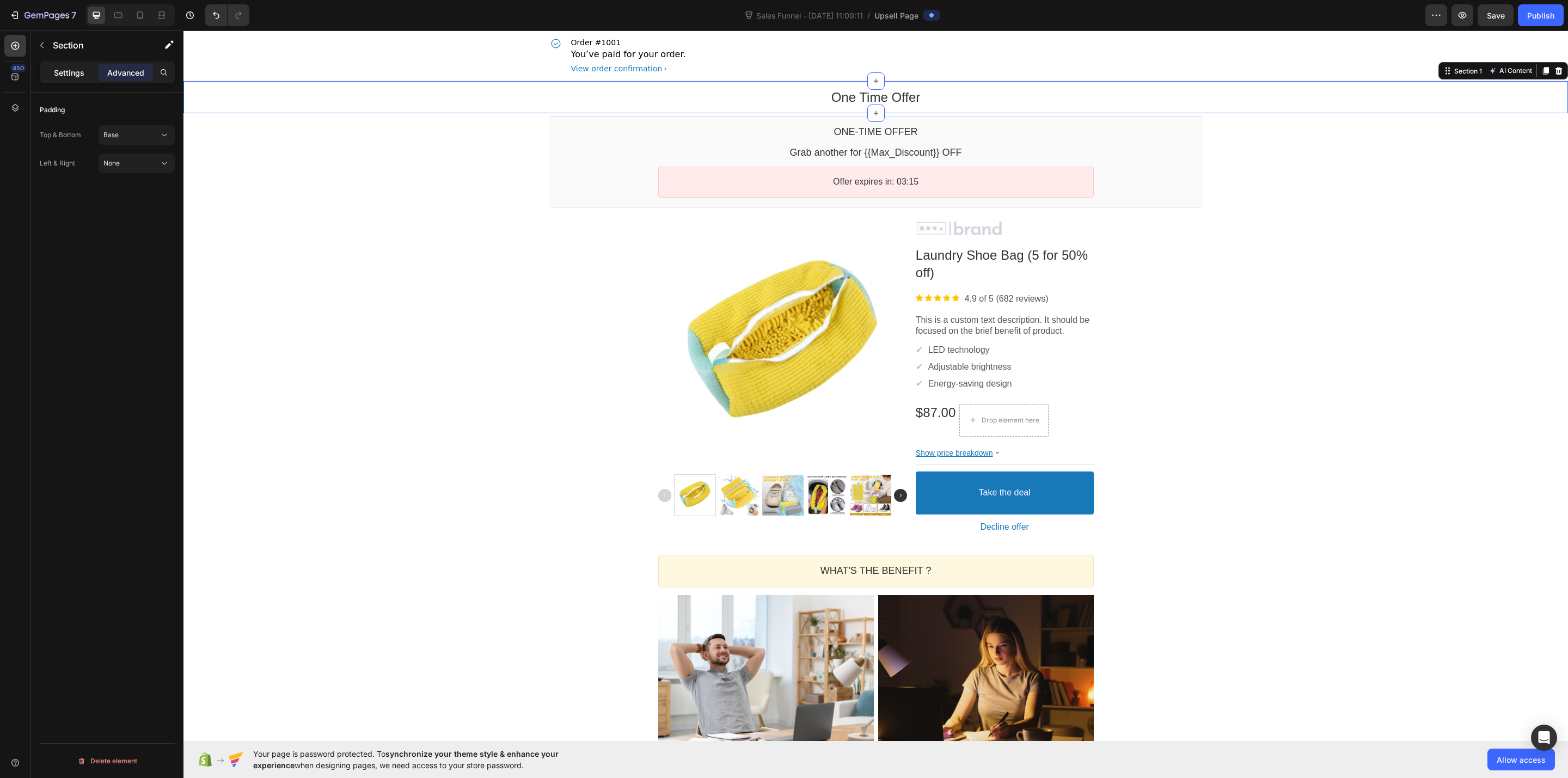
click at [80, 69] on p "Settings" at bounding box center [69, 72] width 30 height 12
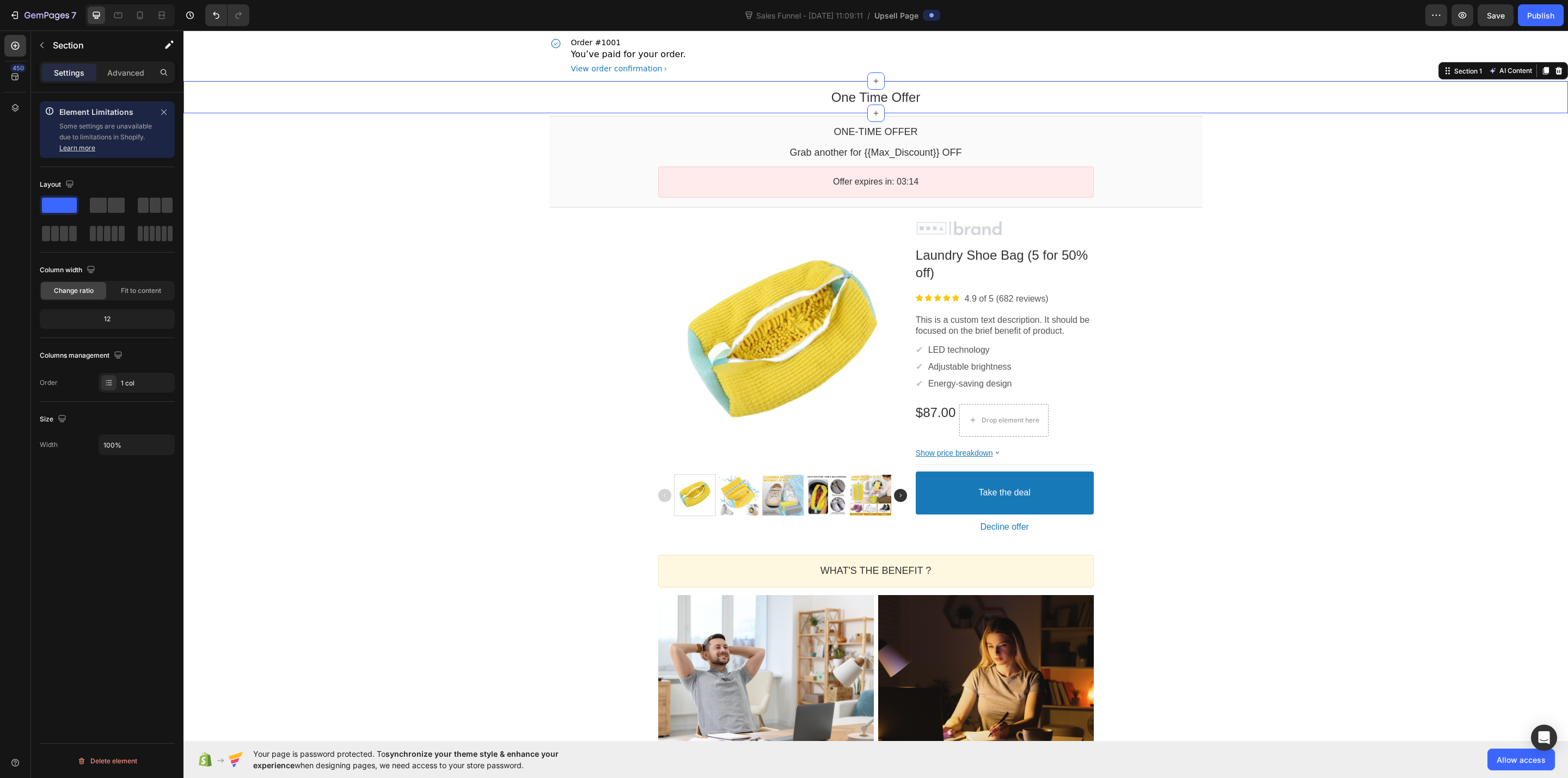
click at [348, 178] on div "One Time Offer Heading Row Section 1 AI Content Write with GemAI You've reached…" at bounding box center [875, 601] width 1385 height 1041
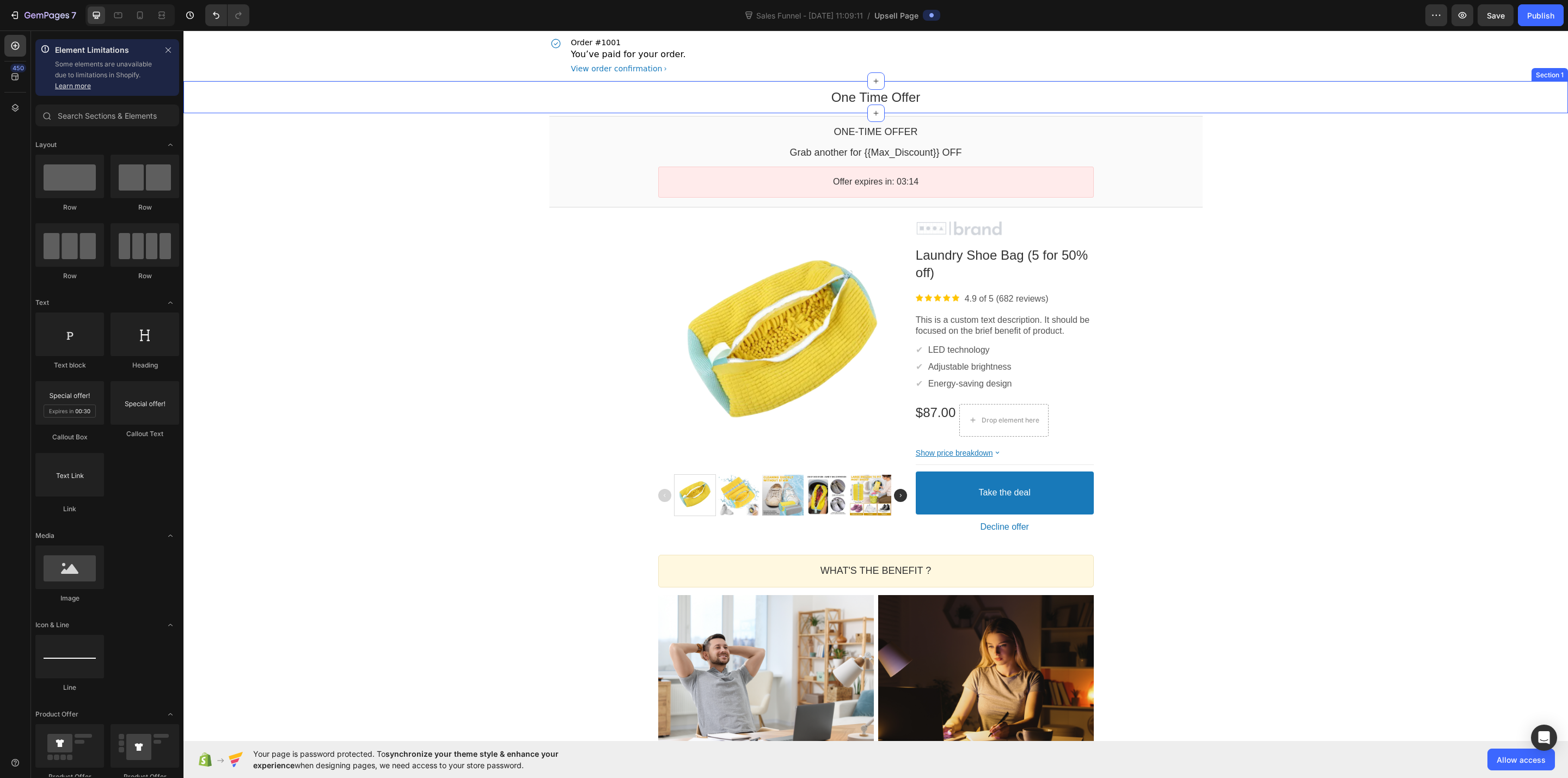
click at [299, 90] on div "One Time Offer Heading Row" at bounding box center [875, 97] width 1385 height 17
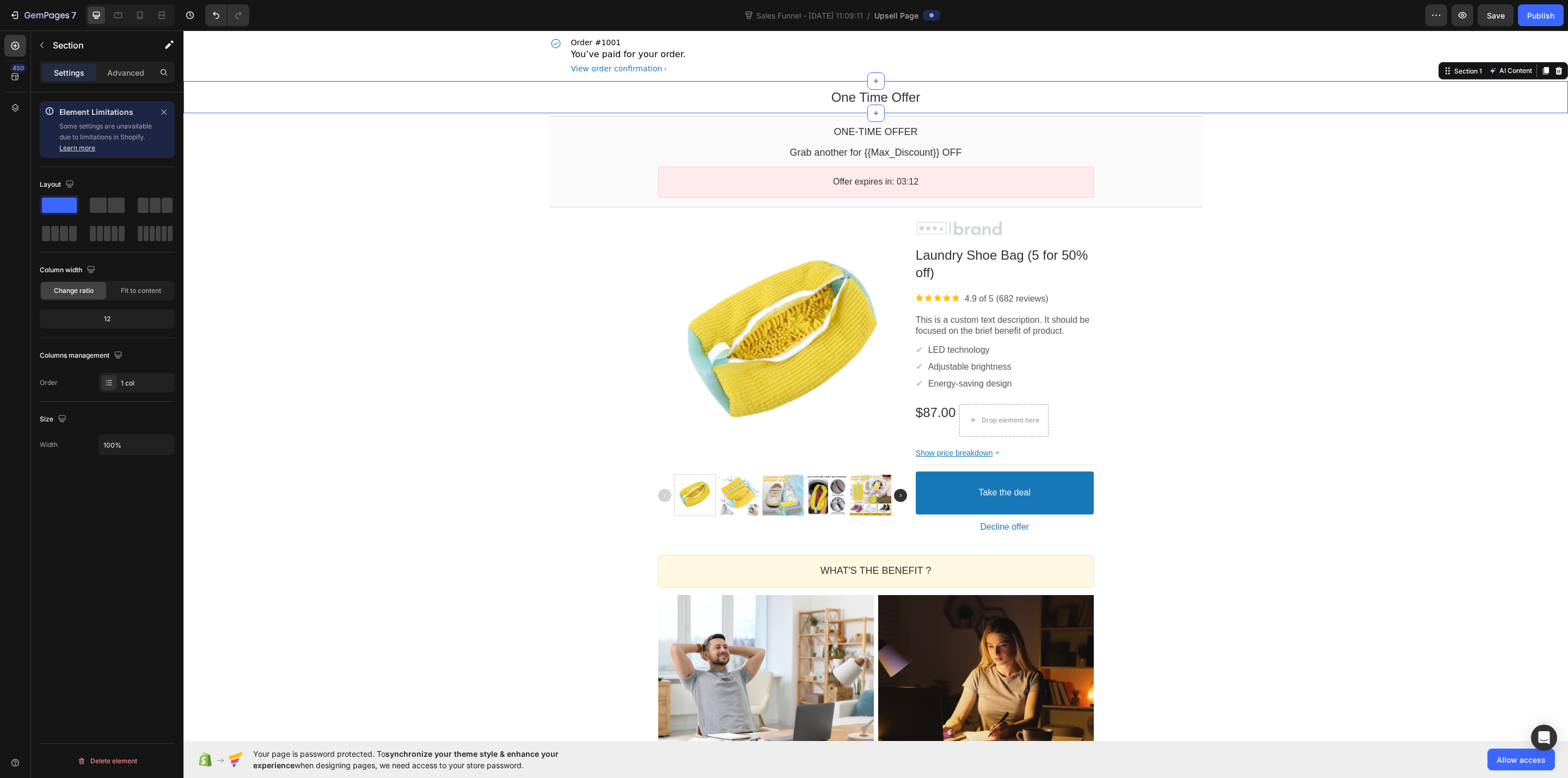
click at [265, 113] on div "One Time Offer Heading Row Section 1 AI Content Write with GemAI You've reached…" at bounding box center [875, 97] width 1385 height 32
click at [299, 110] on div "One Time Offer Heading Row Section 1 AI Content Write with GemAI You've reached…" at bounding box center [875, 97] width 1385 height 32
click at [147, 290] on span "Fit to content" at bounding box center [141, 291] width 40 height 10
click at [79, 299] on div "Change ratio" at bounding box center [73, 290] width 65 height 18
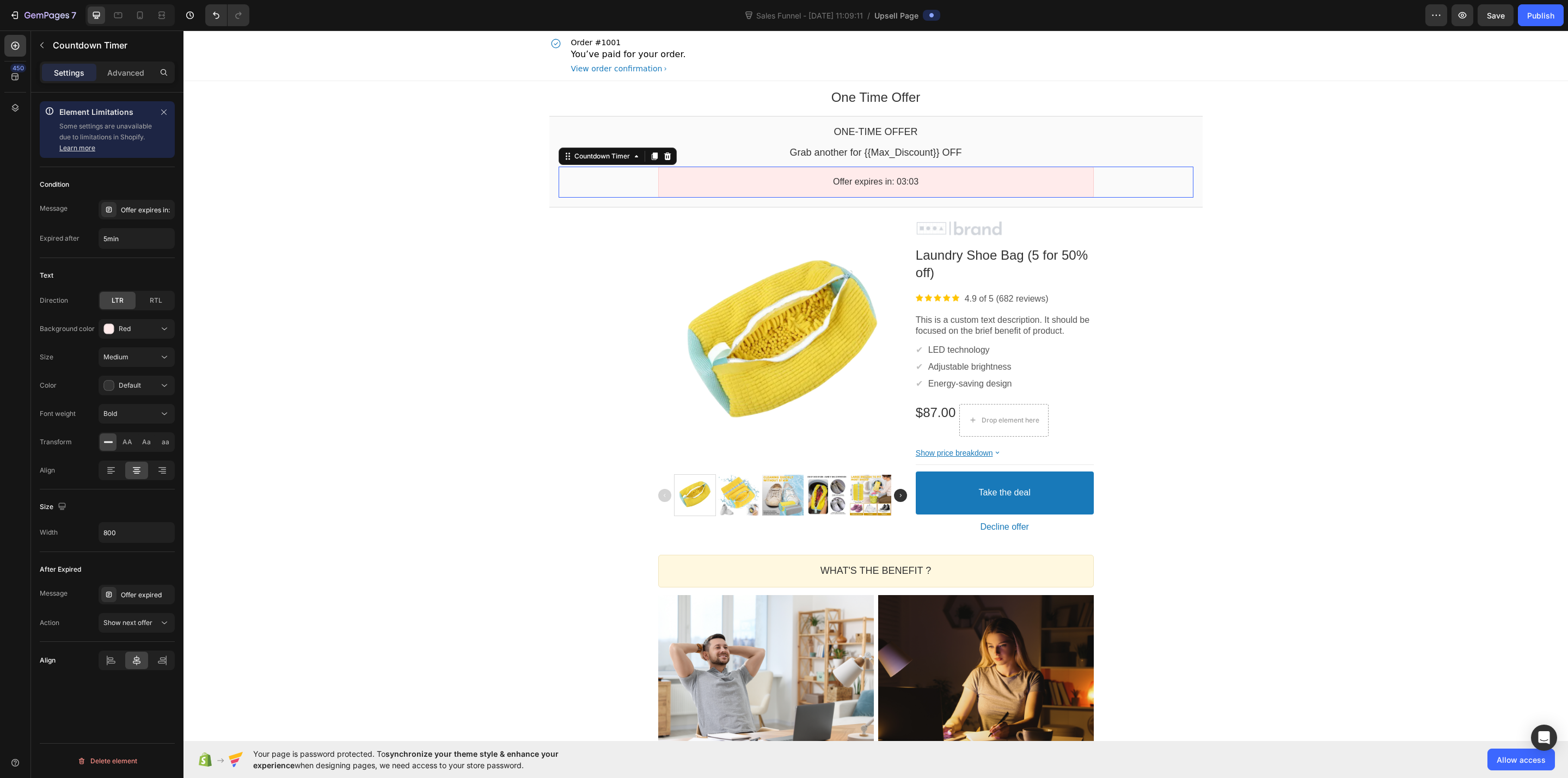
click at [564, 177] on div "Offer expires in: 03:03" at bounding box center [876, 182] width 635 height 31
click at [549, 200] on div "One-time Offer Callout Text Grab another for {{Max_Discount}} OFF Callout Text …" at bounding box center [875, 162] width 653 height 91
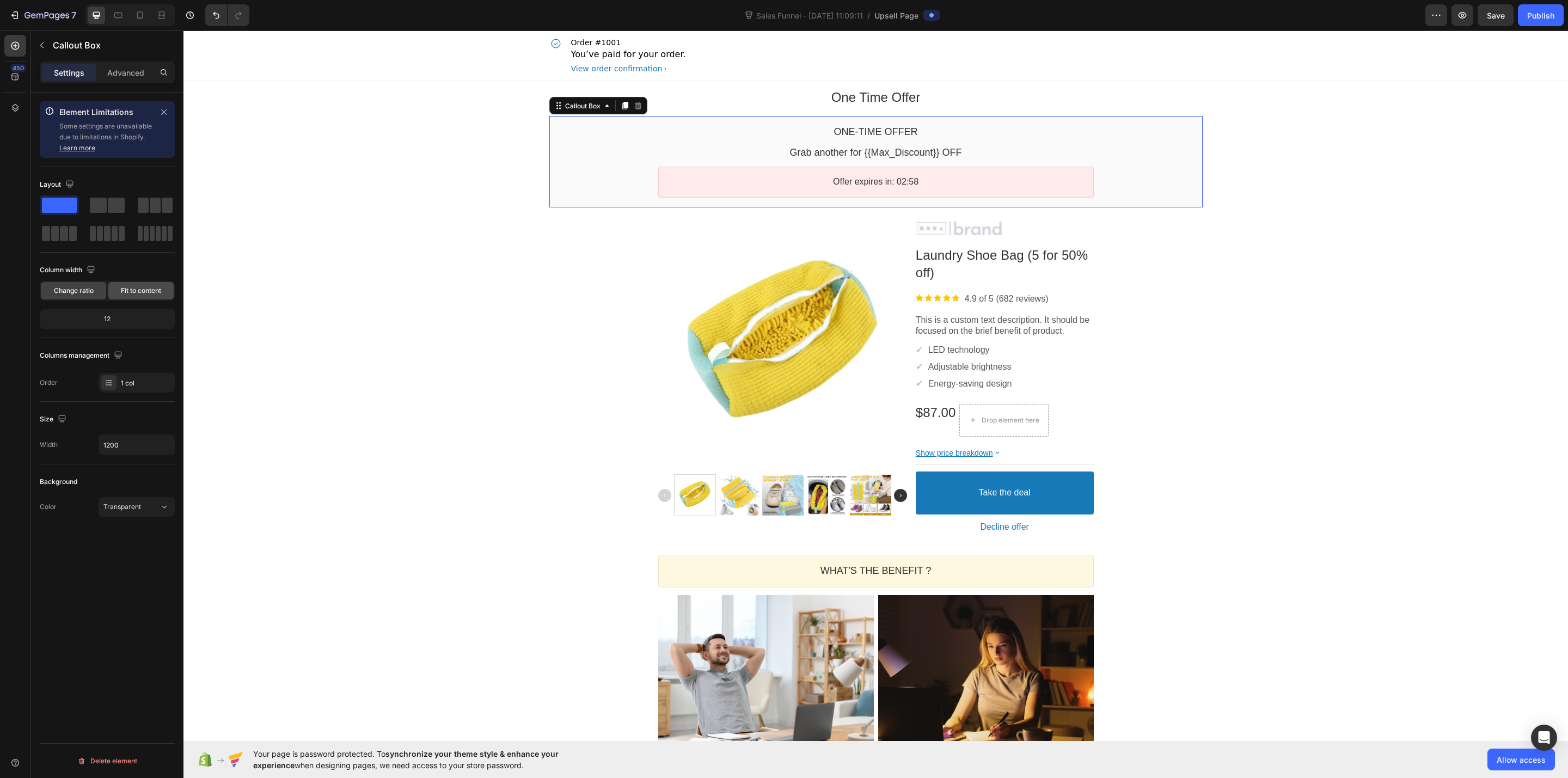
click at [163, 290] on div "Fit to content" at bounding box center [141, 290] width 65 height 18
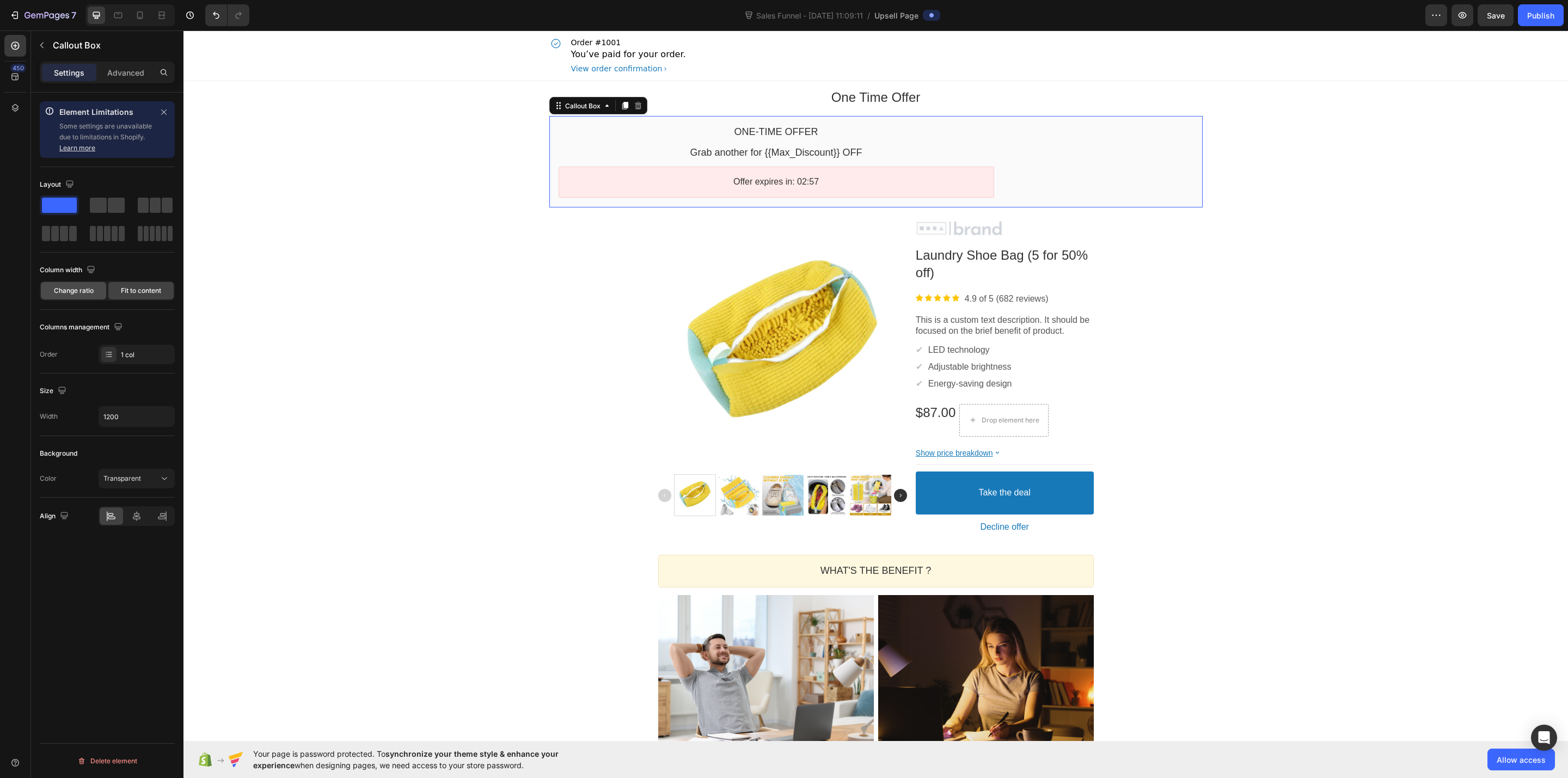
click at [91, 294] on span "Change ratio" at bounding box center [74, 291] width 40 height 10
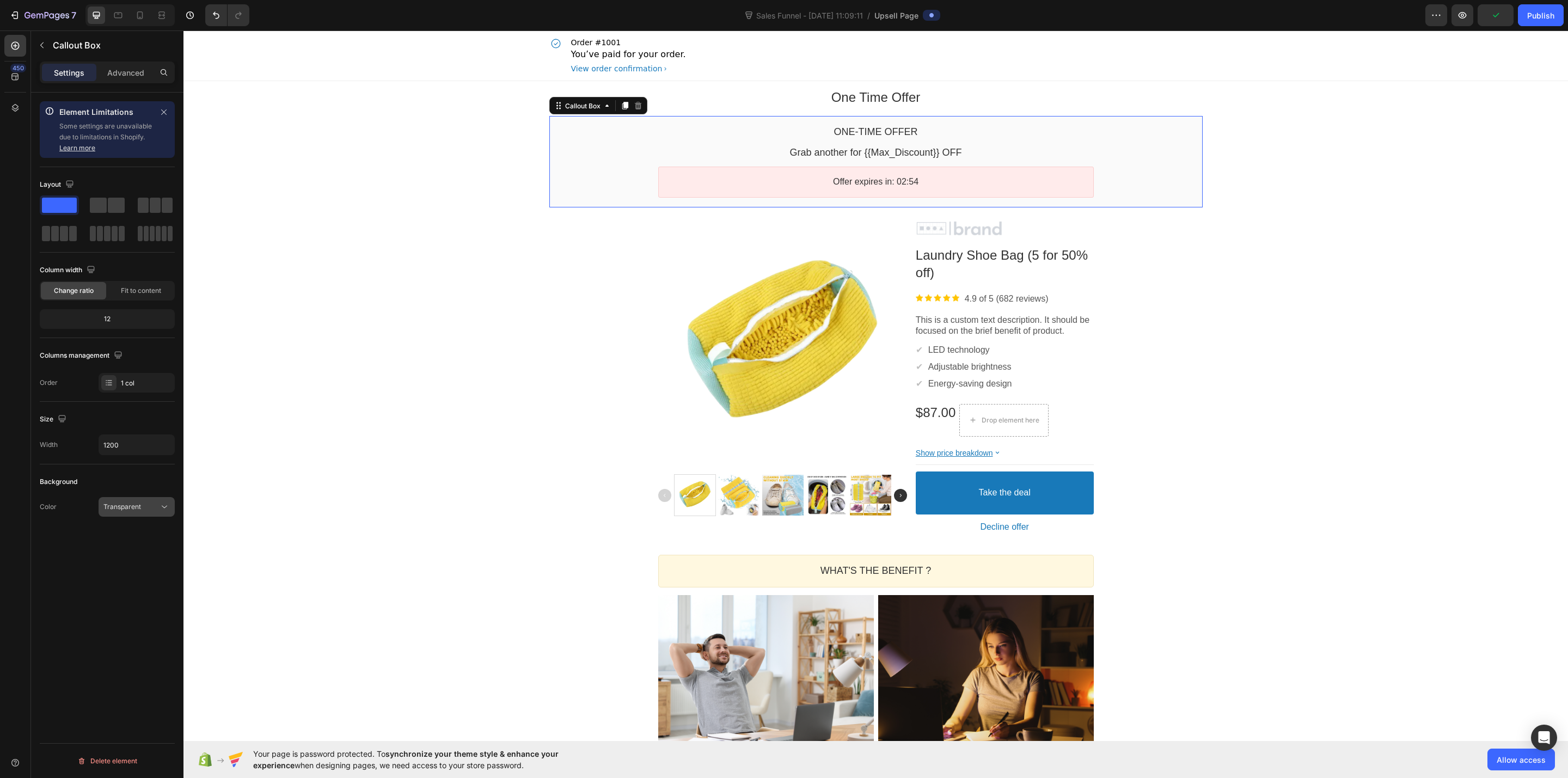
click at [126, 510] on span "Transparent" at bounding box center [122, 506] width 38 height 8
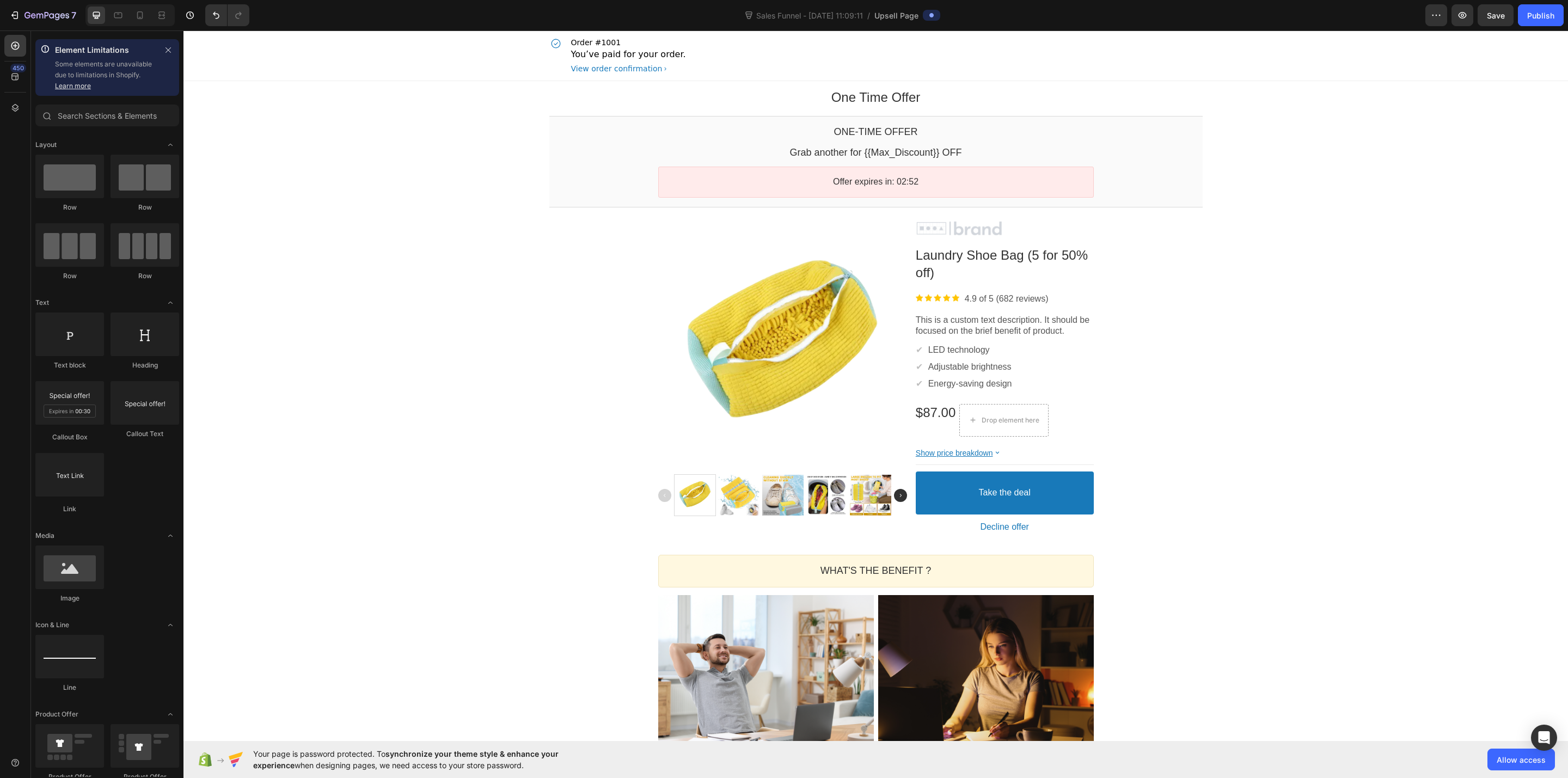
click at [275, 131] on div "One Time Offer Heading Row Section 1 One-time Offer Callout Text Grab another f…" at bounding box center [875, 601] width 1385 height 1041
click at [242, 103] on div "One Time Offer Heading Row" at bounding box center [875, 97] width 1385 height 17
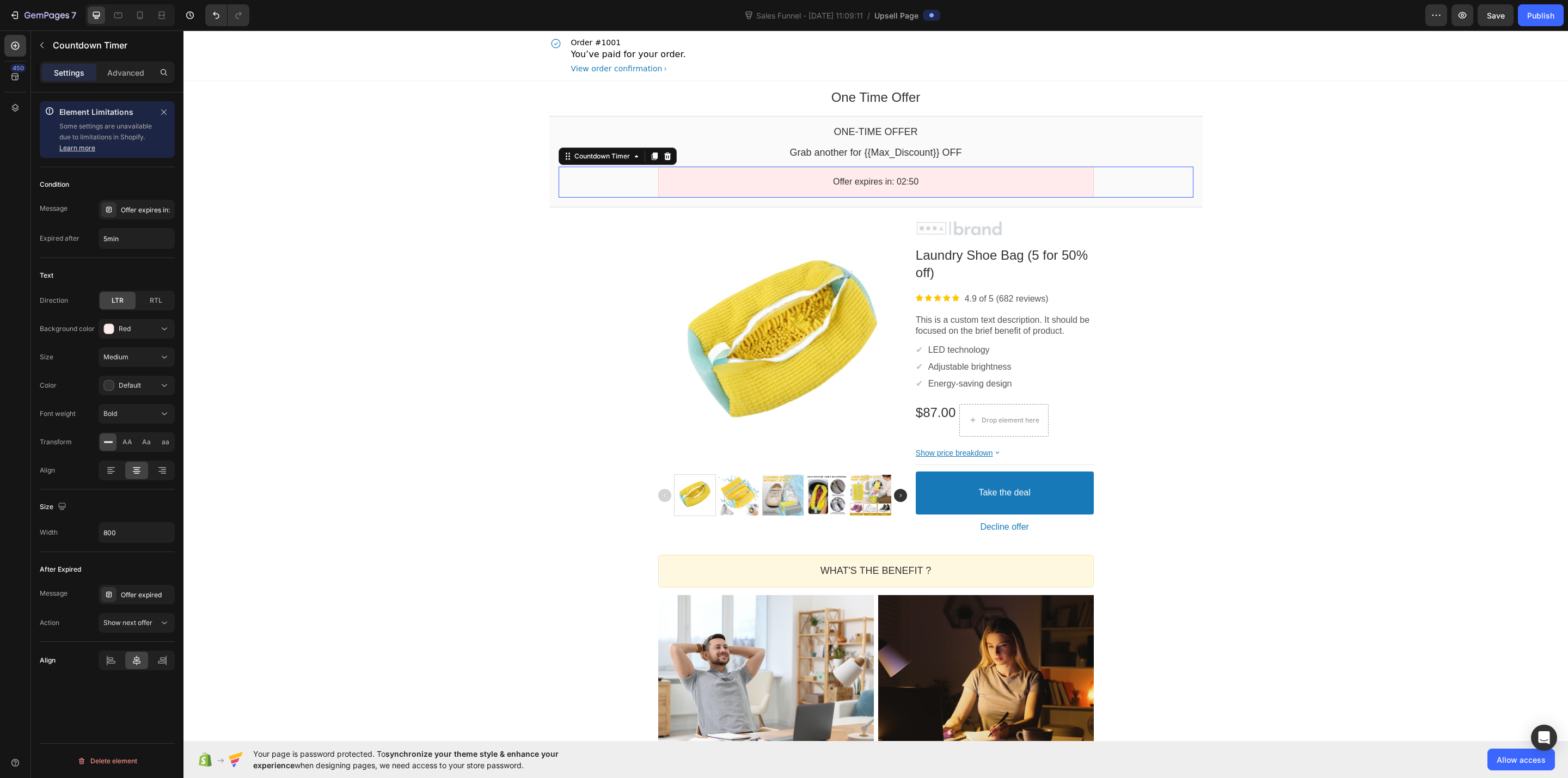
click at [576, 168] on div "Offer expires in: 02:50" at bounding box center [876, 182] width 635 height 31
click at [550, 202] on div "One-time Offer Callout Text Grab another for {{Max_Discount}} OFF Callout Text …" at bounding box center [875, 162] width 653 height 91
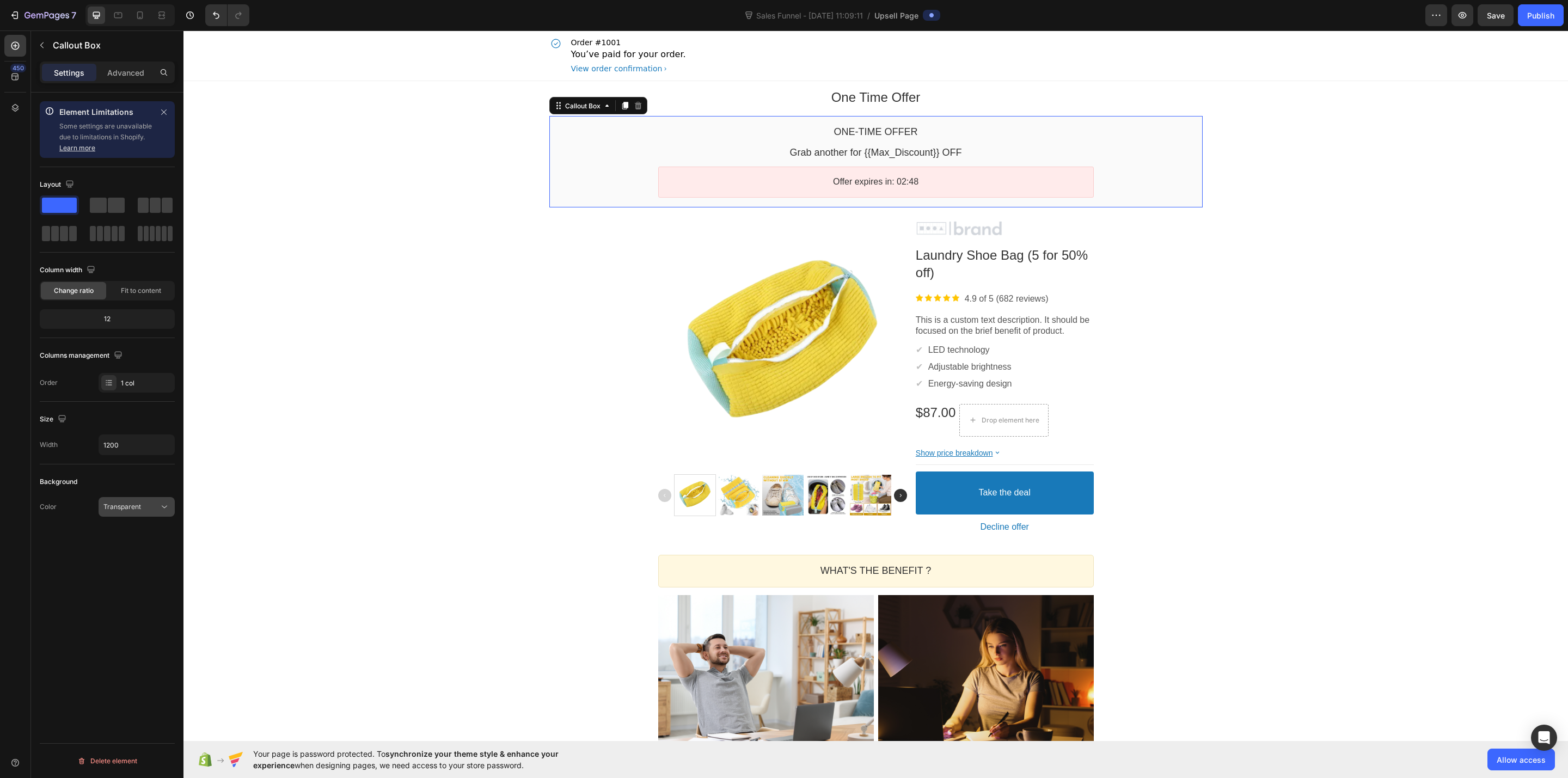
click at [149, 512] on div "Transparent" at bounding box center [131, 507] width 55 height 10
click at [136, 567] on div "Red" at bounding box center [125, 577] width 89 height 21
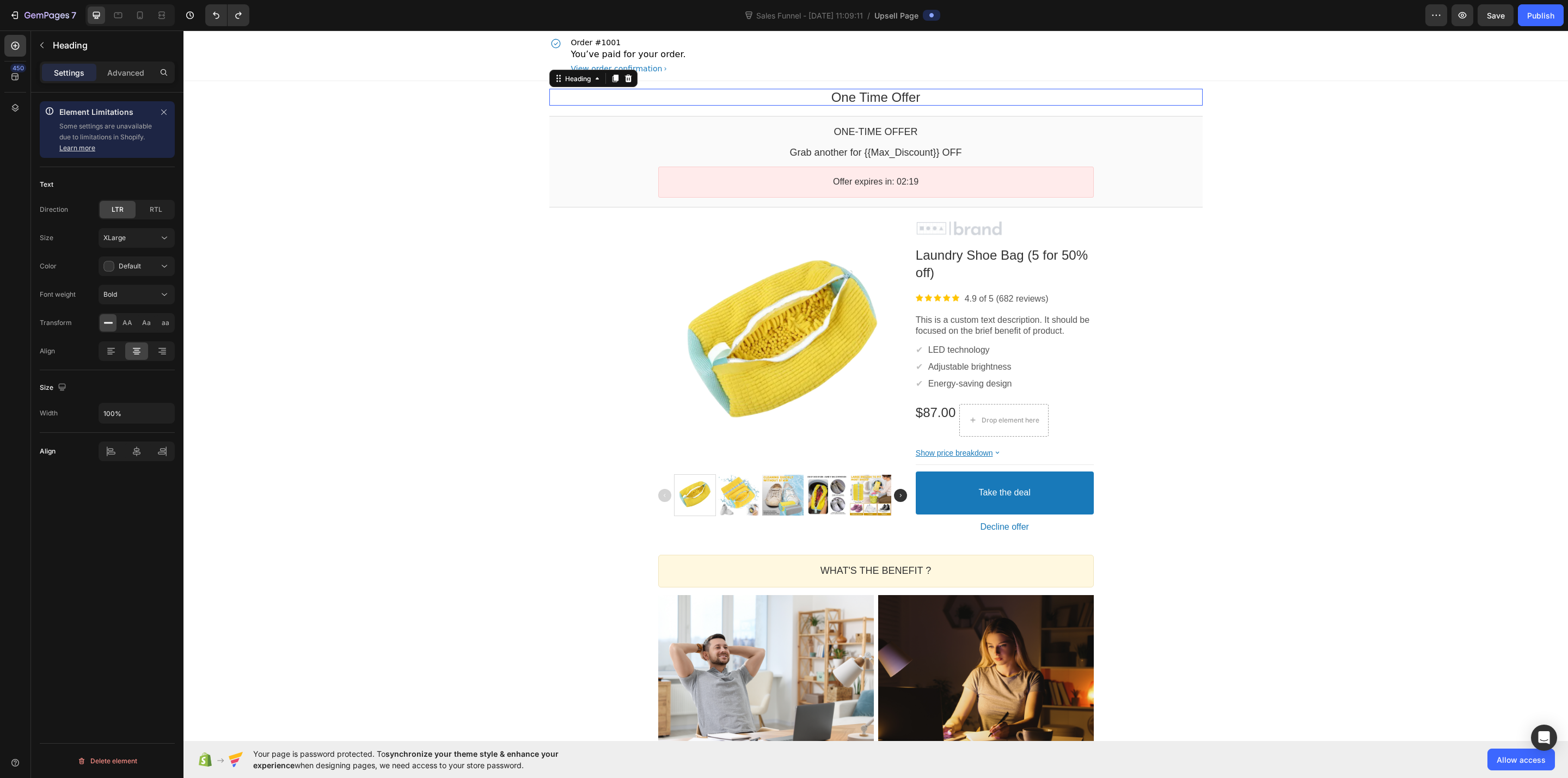
click at [724, 98] on p "One Time Offer" at bounding box center [875, 97] width 653 height 17
click at [41, 46] on icon "button" at bounding box center [42, 45] width 9 height 9
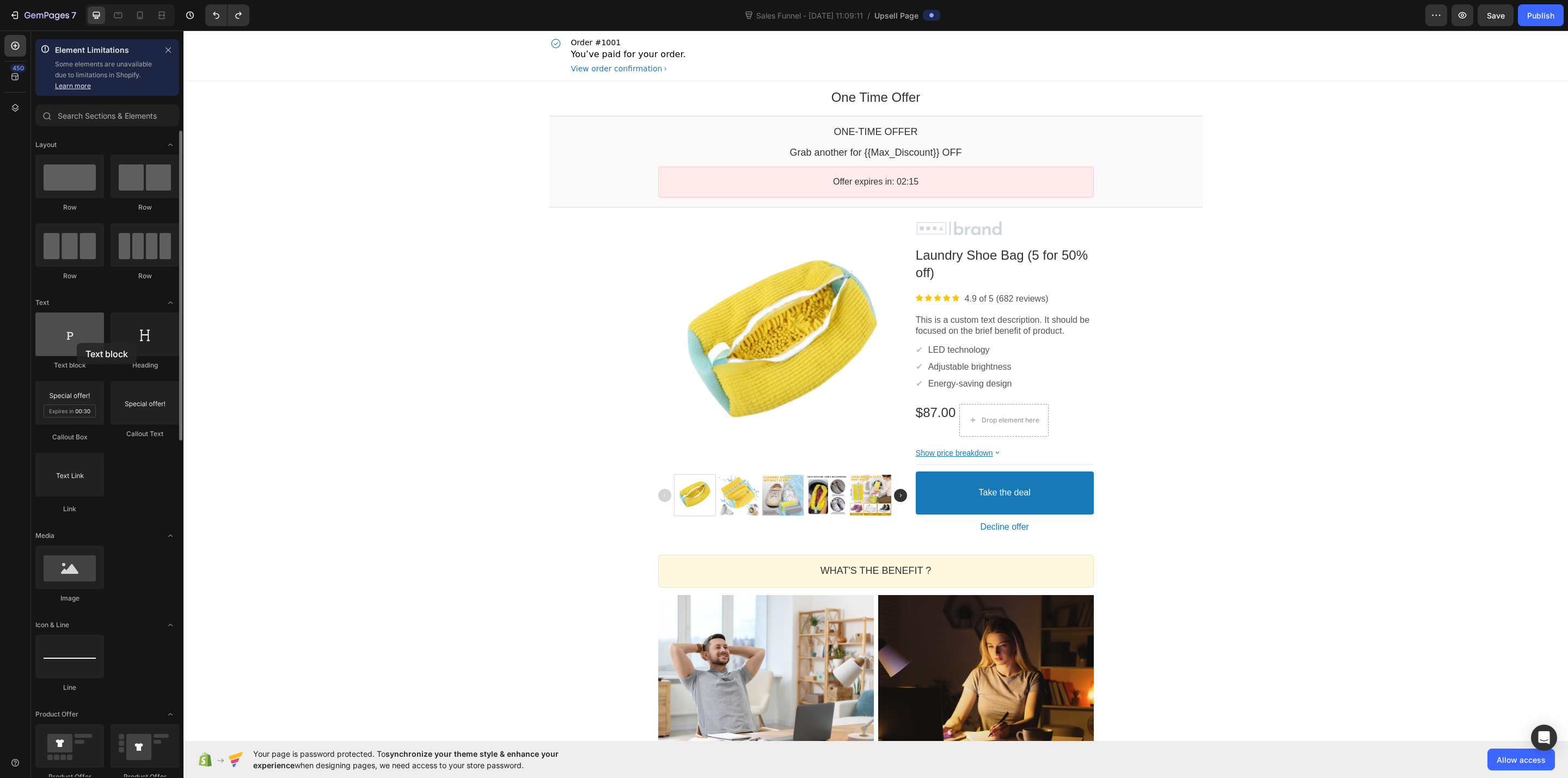
drag, startPoint x: 69, startPoint y: 349, endPoint x: 77, endPoint y: 343, distance: 10.0
click at [77, 343] on div at bounding box center [69, 334] width 69 height 44
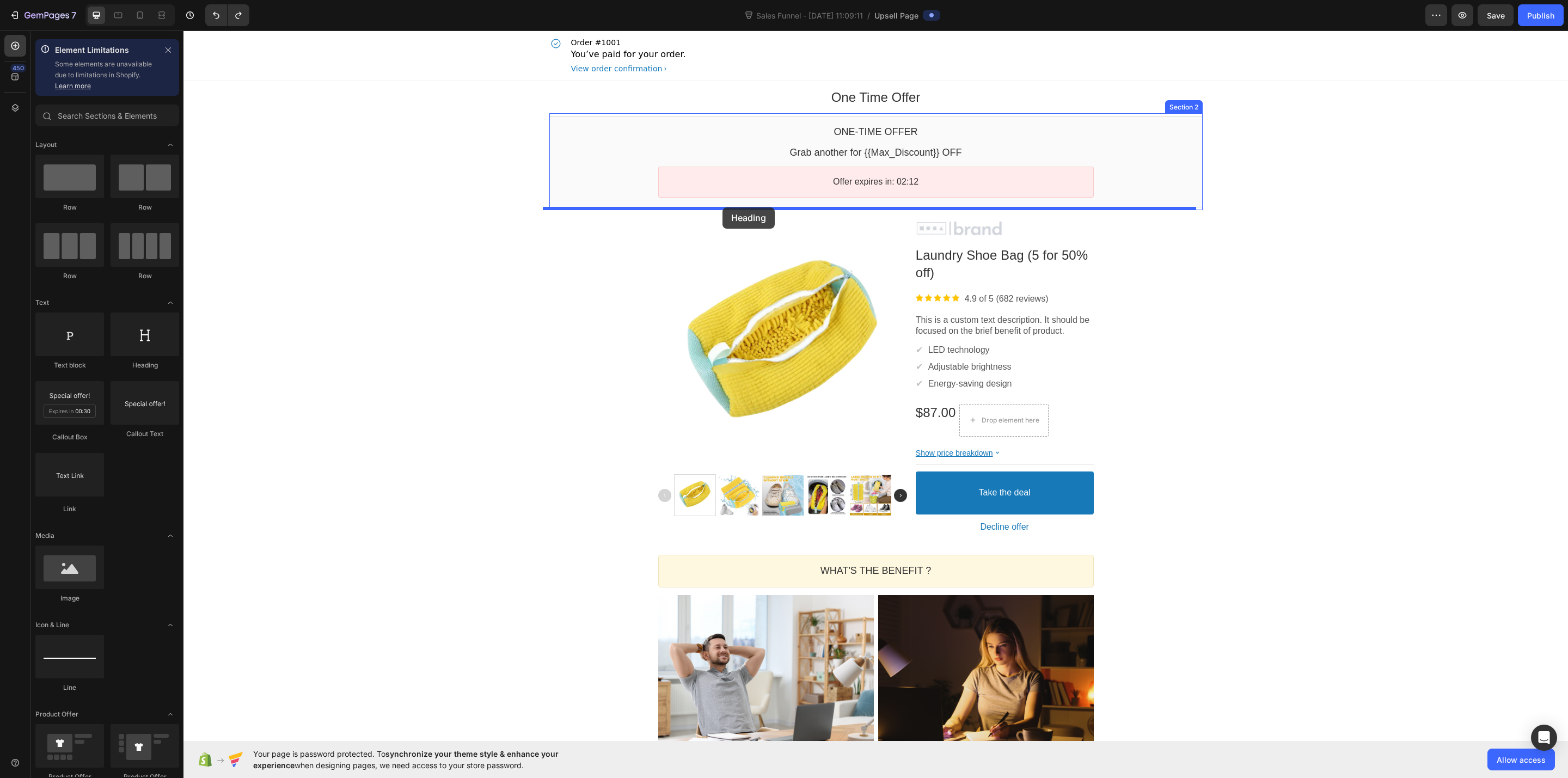
drag, startPoint x: 333, startPoint y: 364, endPoint x: 723, endPoint y: 208, distance: 420.0
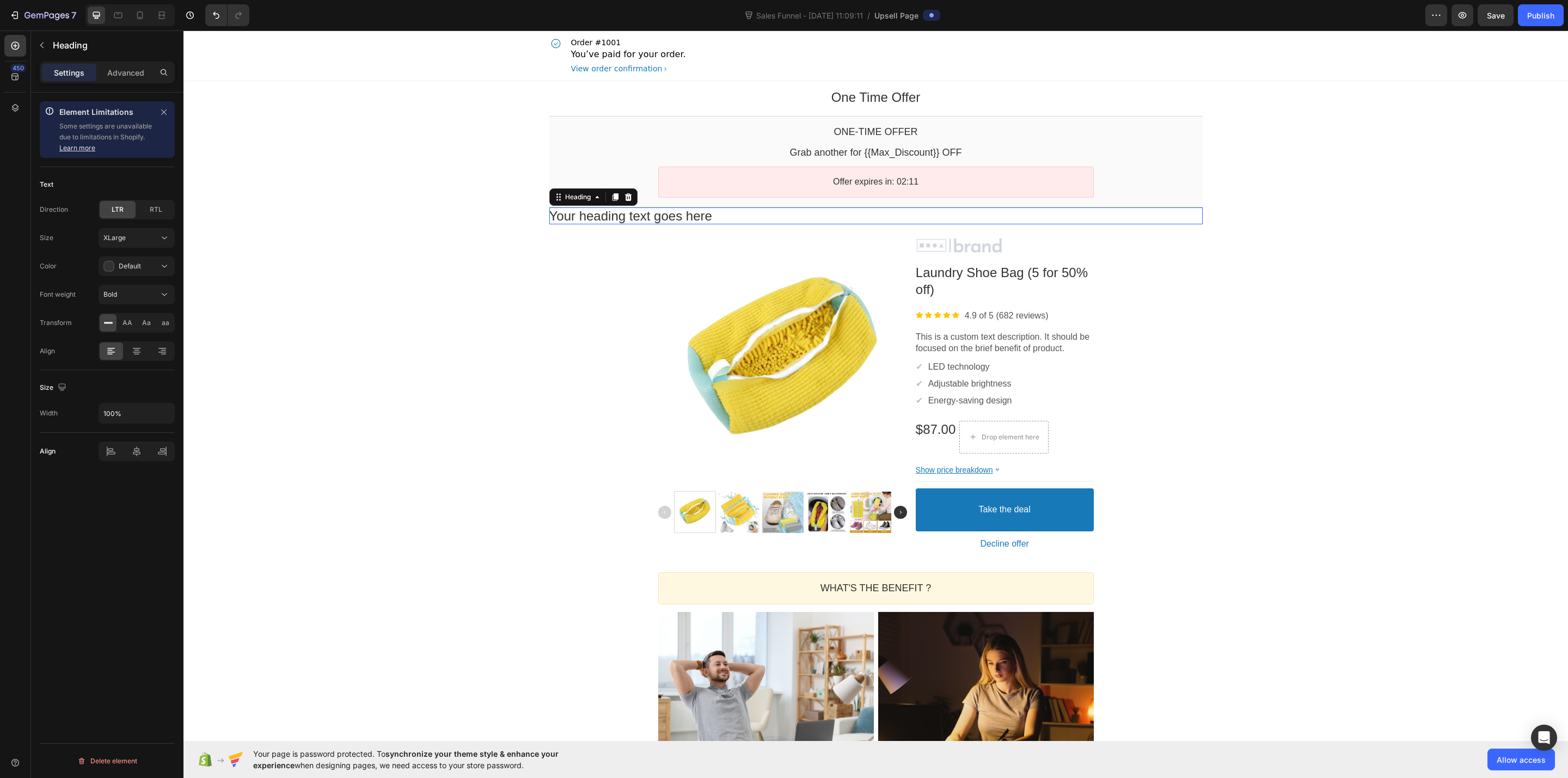
click at [712, 216] on div "Your heading text goes here" at bounding box center [875, 216] width 653 height 17
click at [712, 216] on p "Your heading text goes here" at bounding box center [875, 216] width 653 height 17
drag, startPoint x: 620, startPoint y: 217, endPoint x: 537, endPoint y: 219, distance: 83.0
click at [541, 219] on section "One-time Offer Callout Text Grab another for {{Max_Discount}} OFF Callout Text …" at bounding box center [876, 170] width 671 height 114
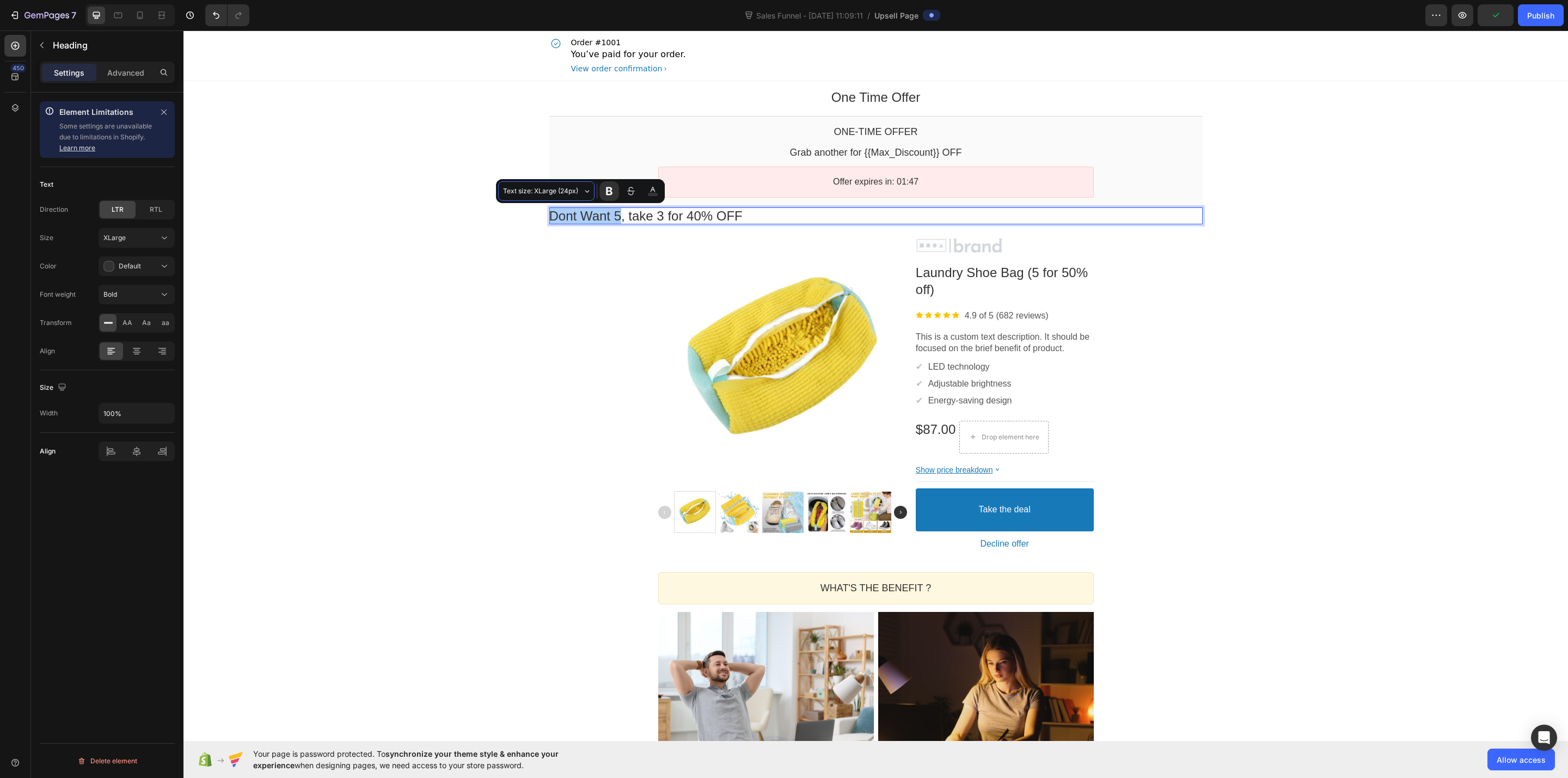
click at [564, 198] on button "Text size: XLarge (24px)" at bounding box center [546, 191] width 96 height 19
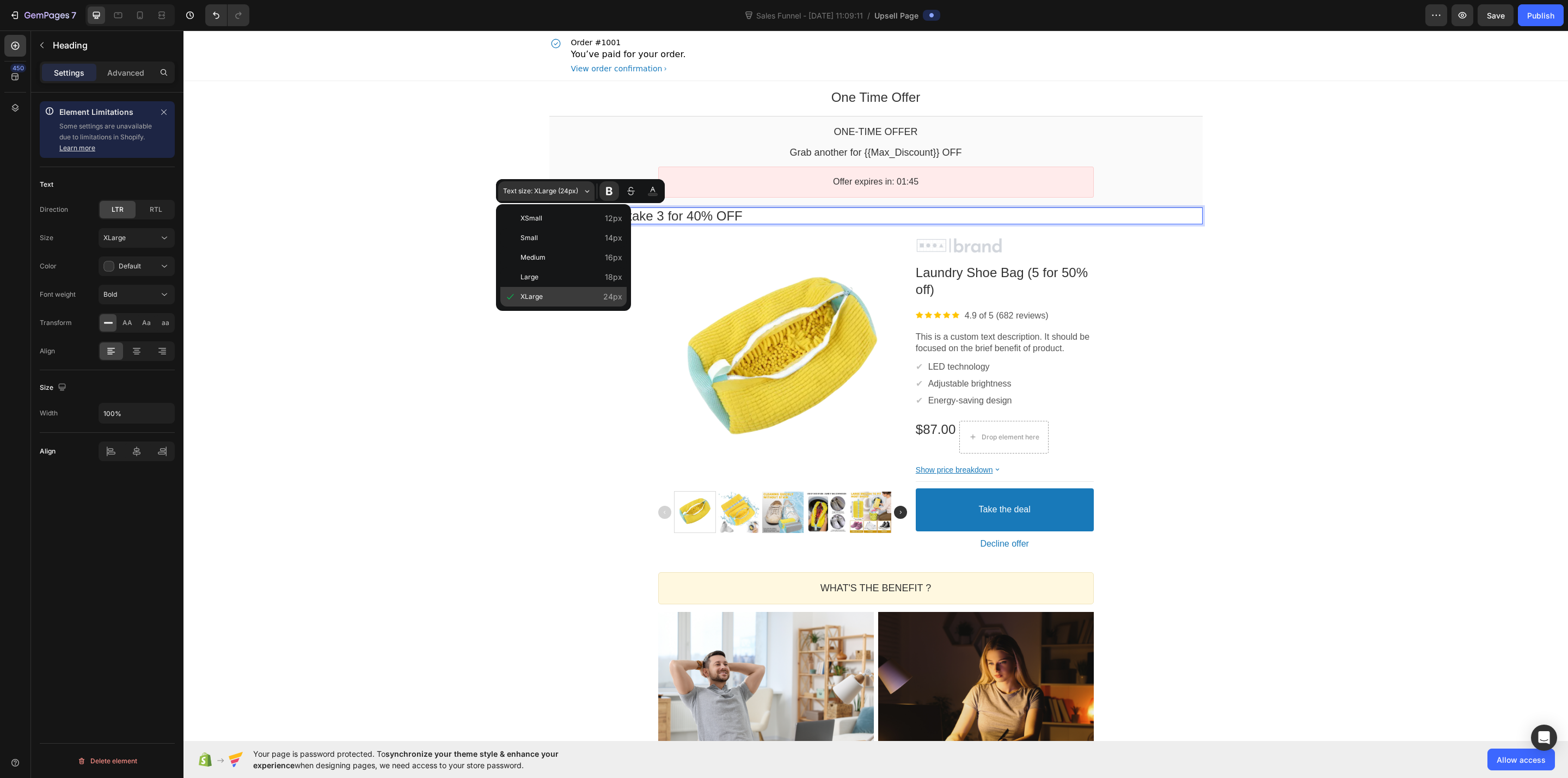
click at [548, 292] on span "XLarge" at bounding box center [571, 297] width 102 height 15
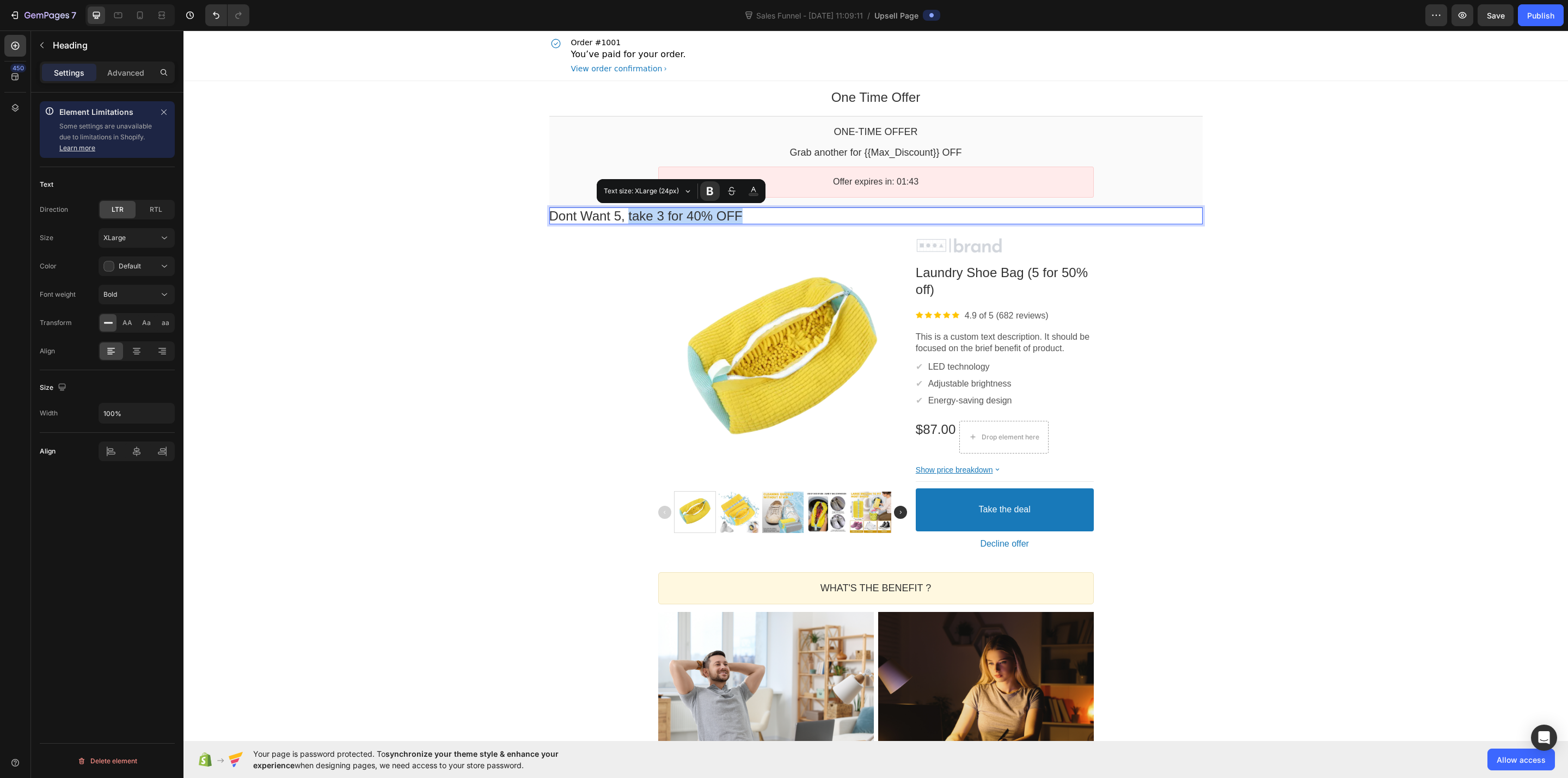
drag, startPoint x: 626, startPoint y: 219, endPoint x: 739, endPoint y: 216, distance: 113.0
click at [739, 216] on p "Dont Want 5 , take 3 for 40% OFF" at bounding box center [875, 216] width 653 height 17
click at [663, 187] on span "Text size: XLarge (24px)" at bounding box center [642, 191] width 77 height 12
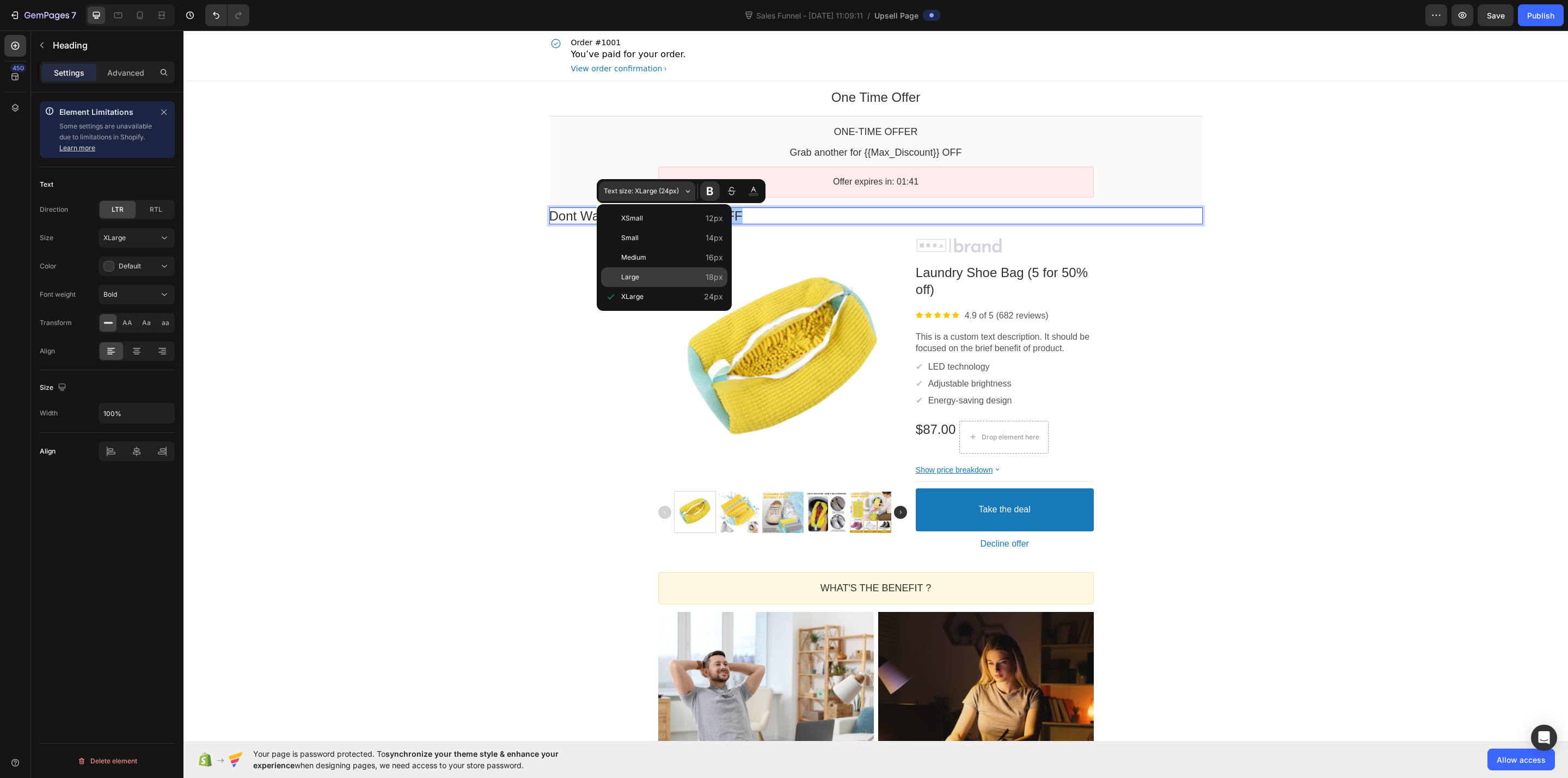
click at [619, 276] on button "Large" at bounding box center [664, 277] width 127 height 19
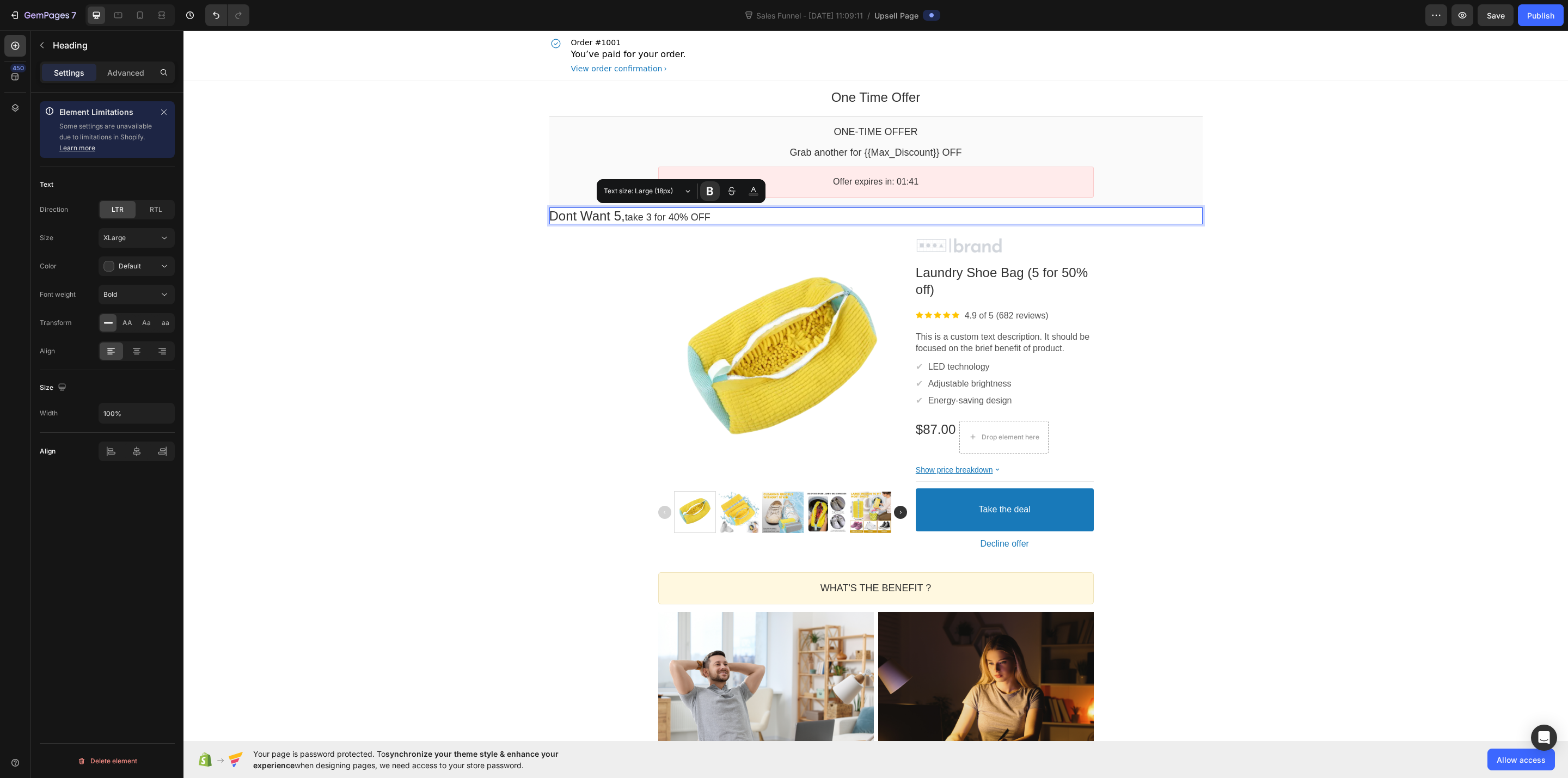
click at [461, 236] on div "One Time Offer Heading Row Section 1 One-time Offer Callout Text Grab another f…" at bounding box center [875, 610] width 1385 height 1058
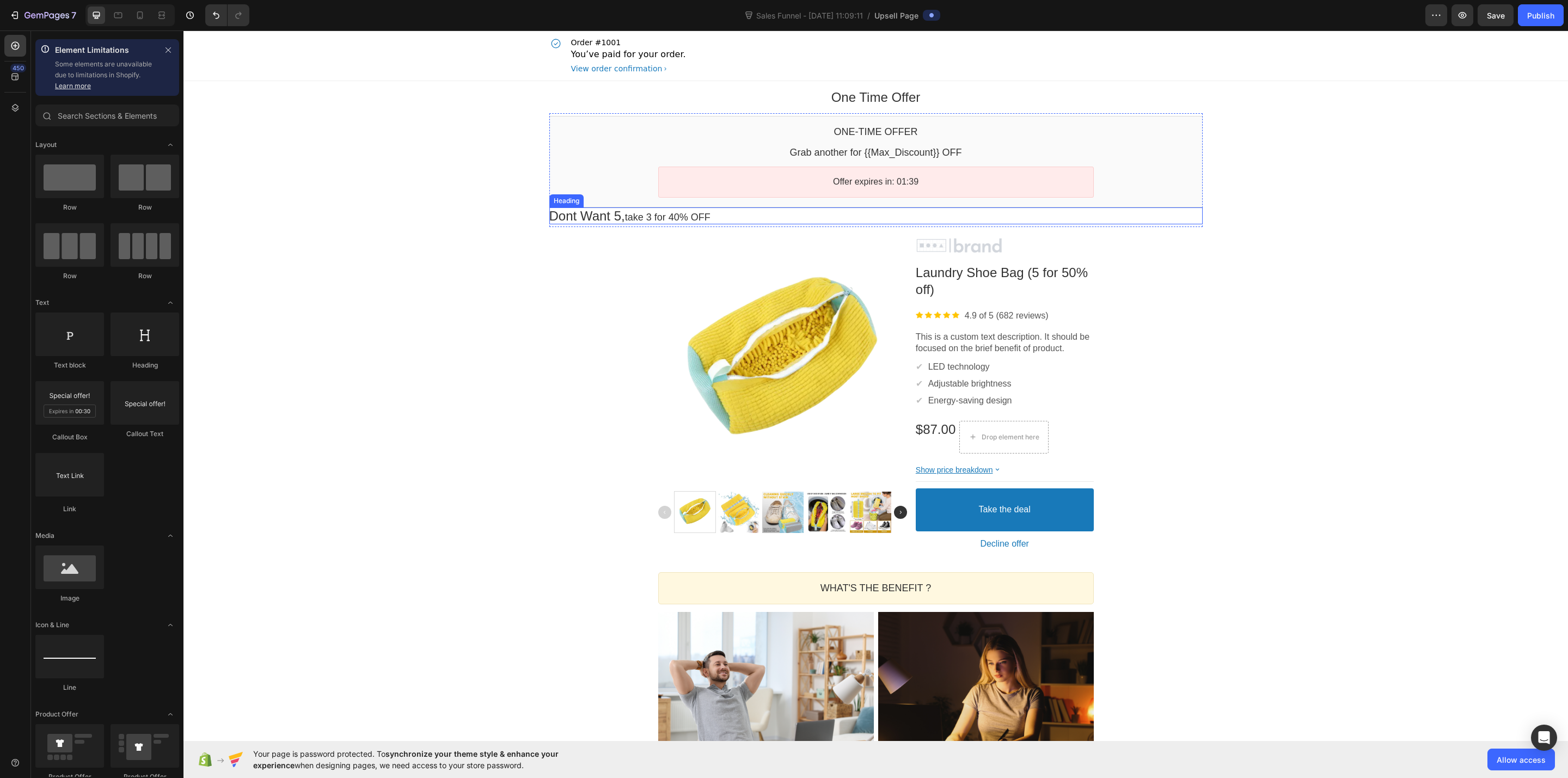
click at [714, 211] on p "Dont Want 5 , take 3 for 40% OFF" at bounding box center [875, 216] width 653 height 17
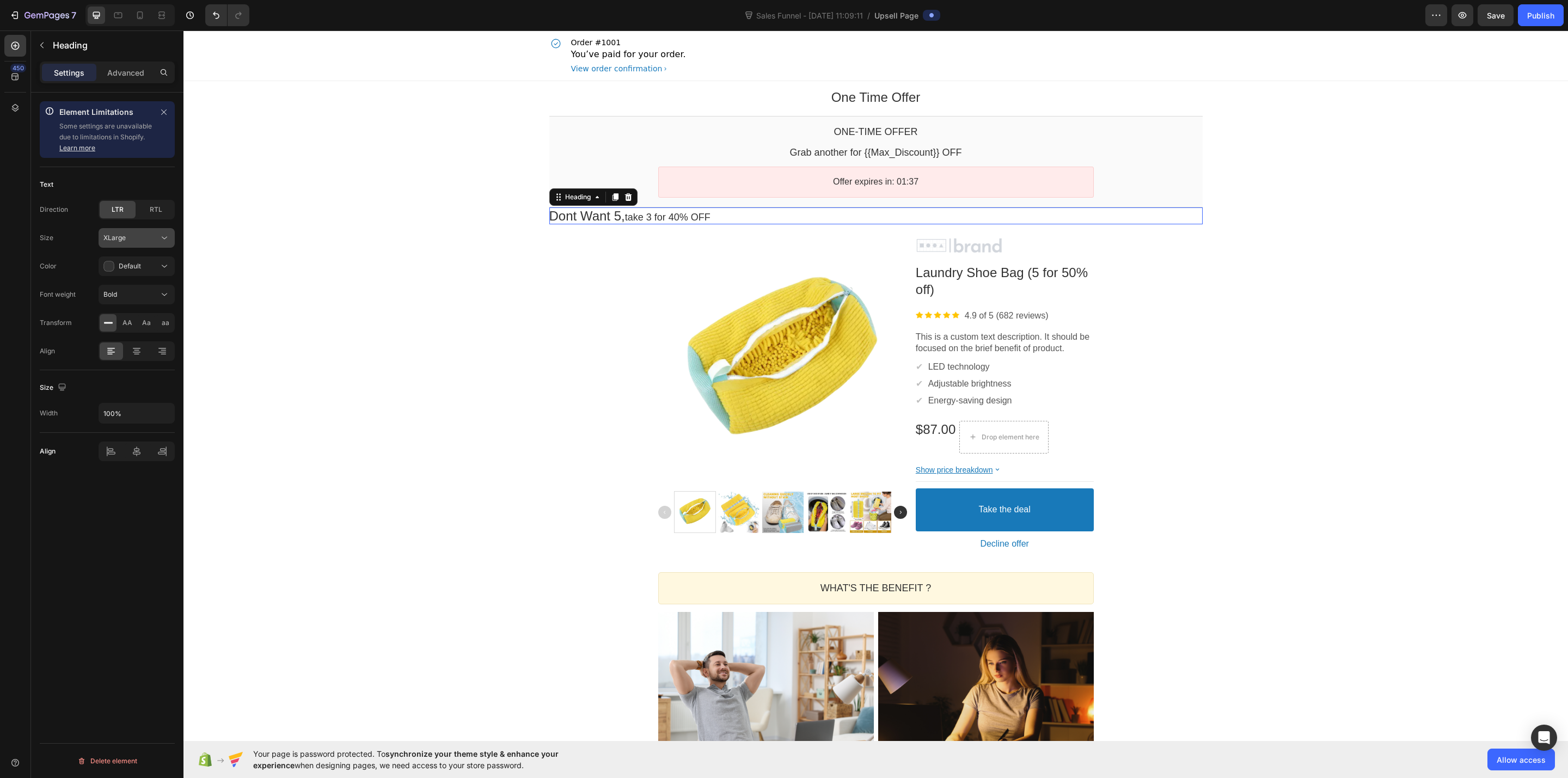
click at [147, 244] on button "XLarge" at bounding box center [136, 238] width 76 height 19
click at [147, 245] on button "XLarge" at bounding box center [136, 238] width 76 height 19
